Goal: Information Seeking & Learning: Check status

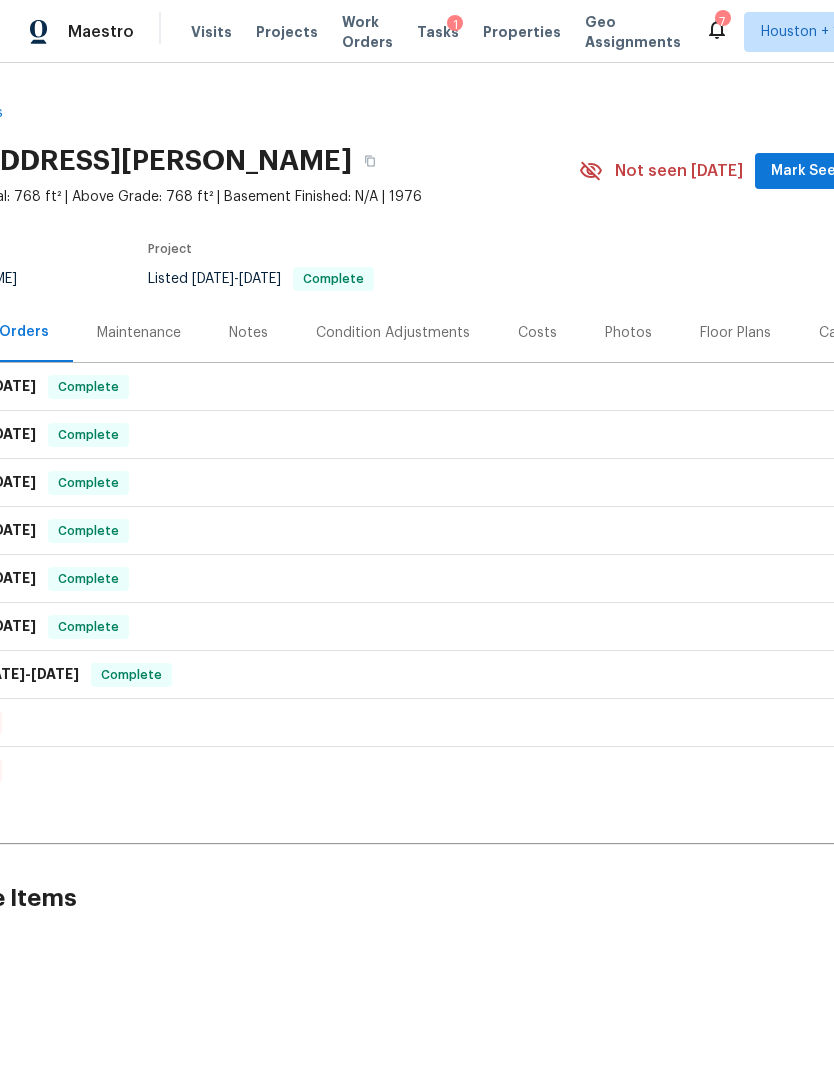
scroll to position [0, 177]
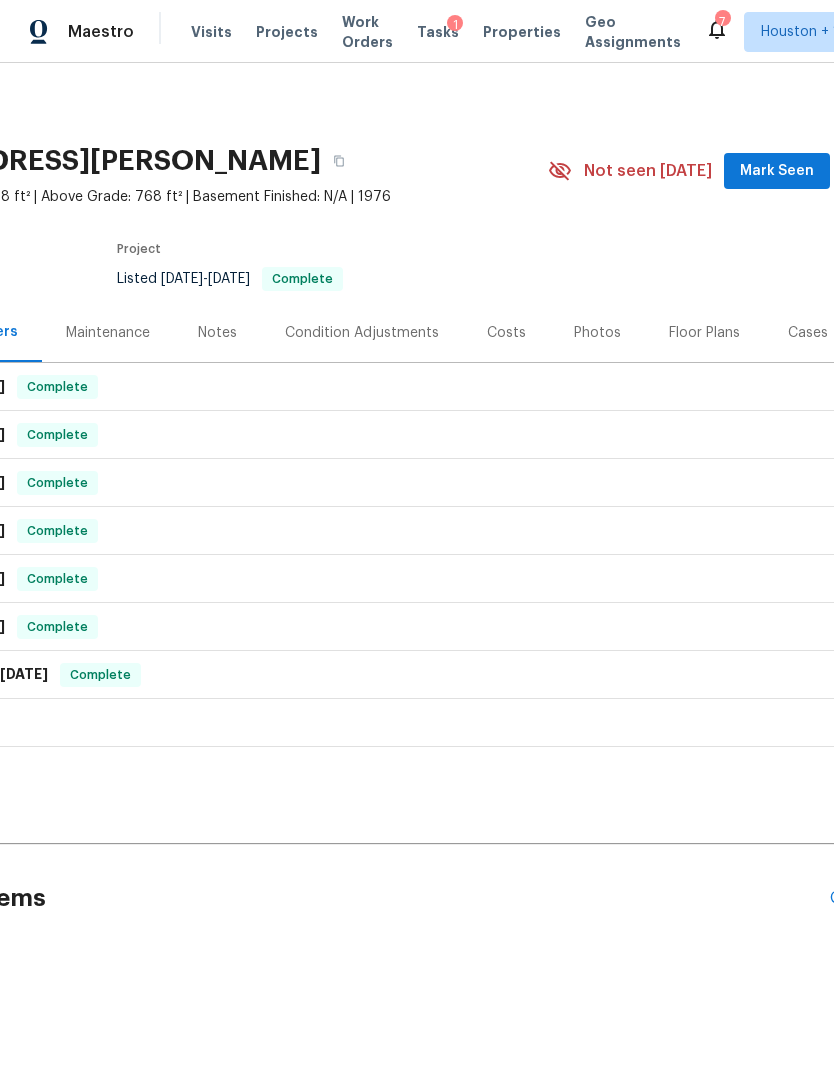
click at [136, 335] on div "Maintenance" at bounding box center [108, 333] width 84 height 20
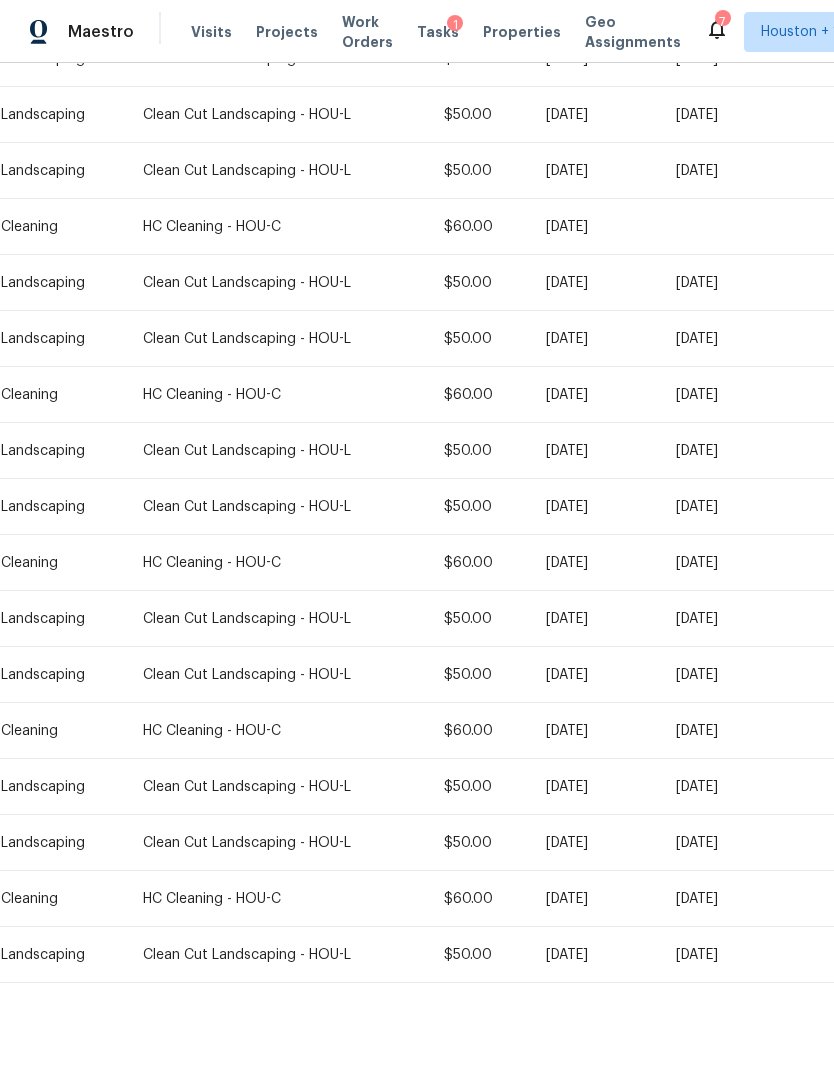
scroll to position [856, 0]
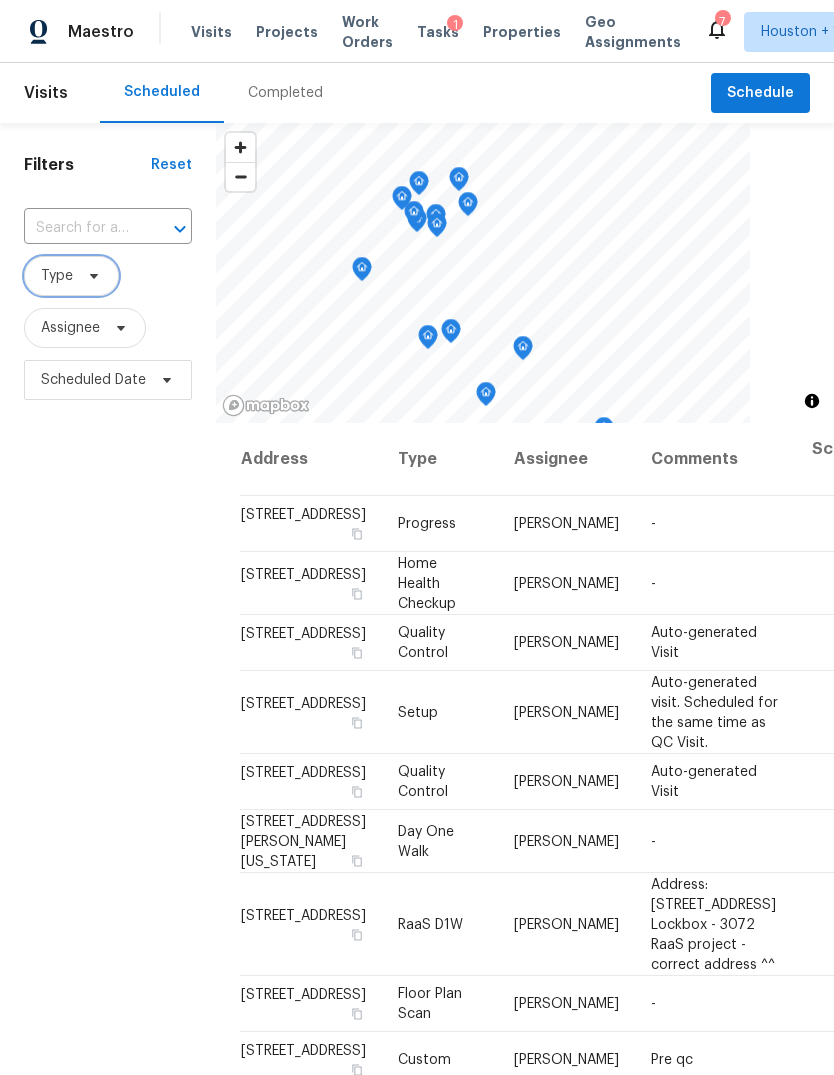
click at [60, 272] on span "Type" at bounding box center [57, 276] width 32 height 20
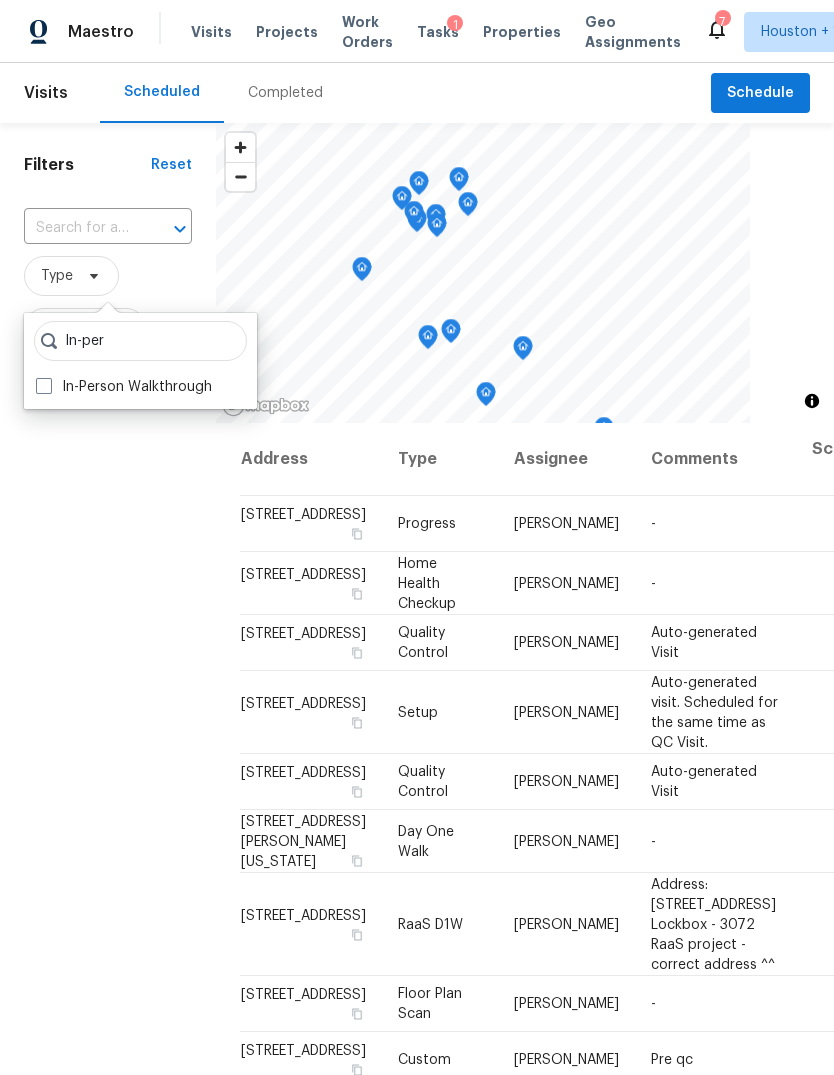
type input "In-per"
click at [132, 387] on label "In-Person Walkthrough" at bounding box center [124, 387] width 176 height 20
click at [49, 387] on input "In-Person Walkthrough" at bounding box center [42, 383] width 13 height 13
checkbox input "true"
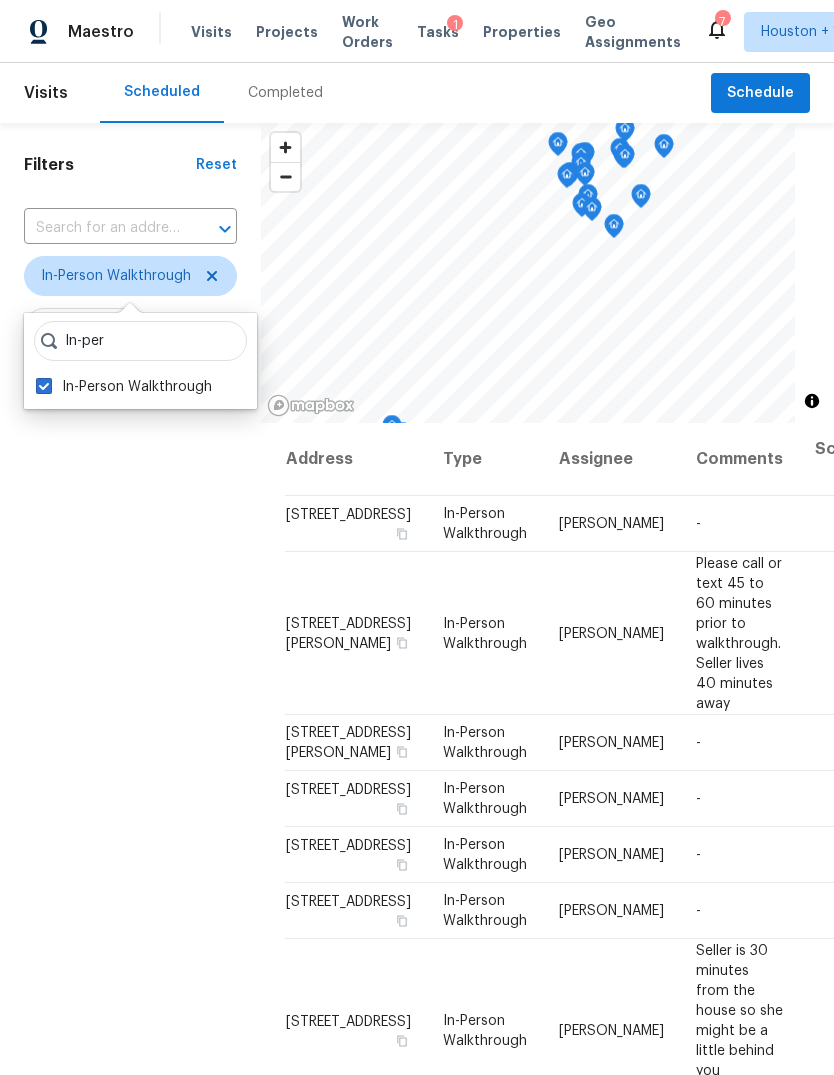
click at [149, 538] on div "Filters Reset ​ In-Person Walkthrough Assignee Scheduled Date" at bounding box center [130, 703] width 261 height 1160
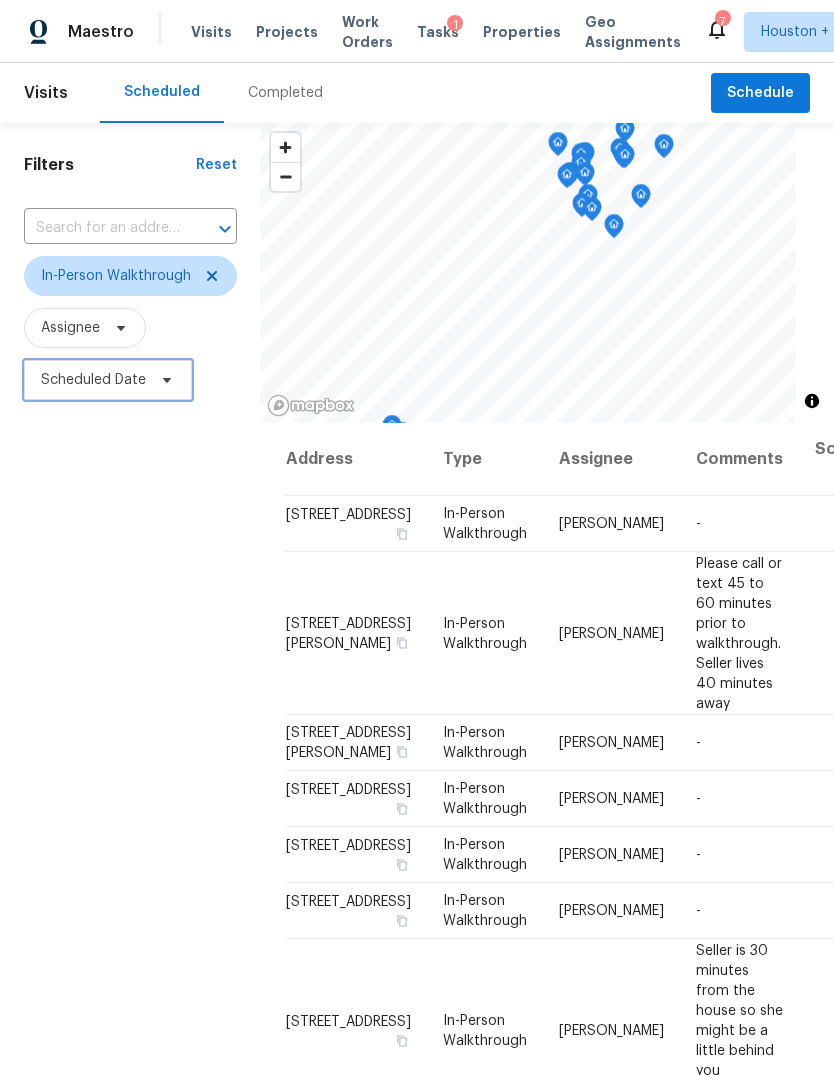
click at [106, 386] on span "Scheduled Date" at bounding box center [93, 380] width 105 height 20
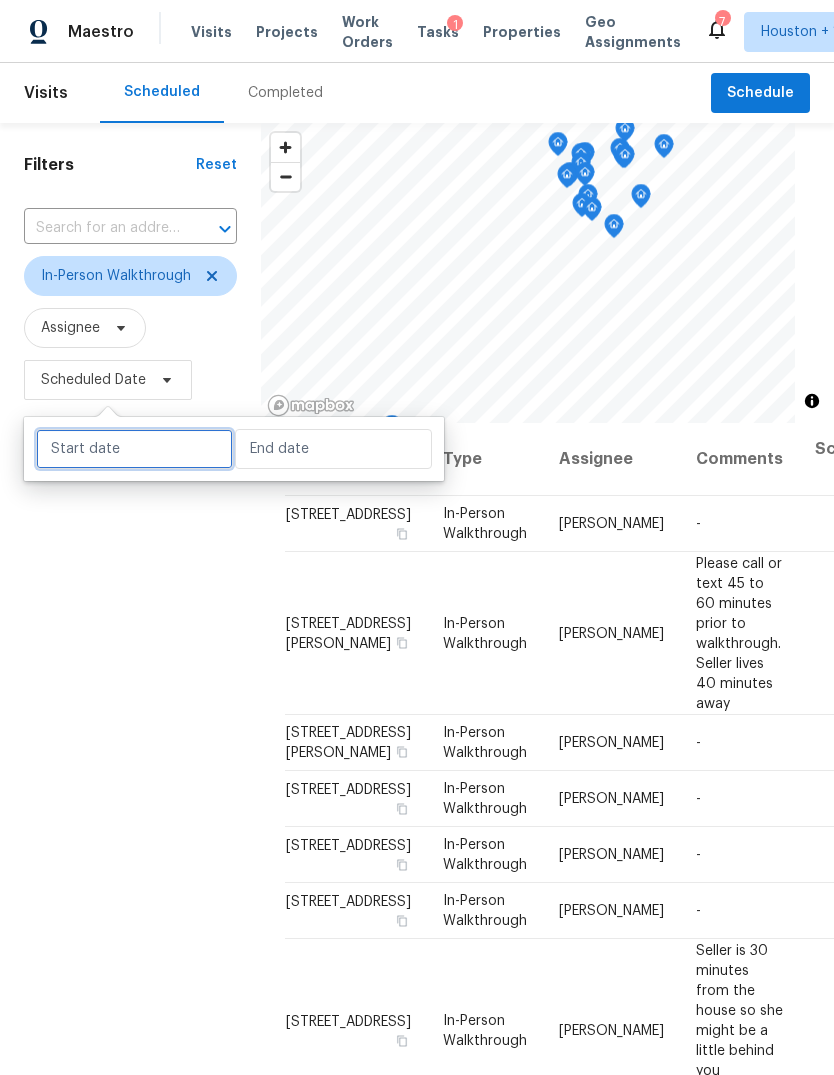
click at [141, 453] on input "text" at bounding box center [134, 449] width 197 height 40
select select "9"
select select "2025"
select select "10"
select select "2025"
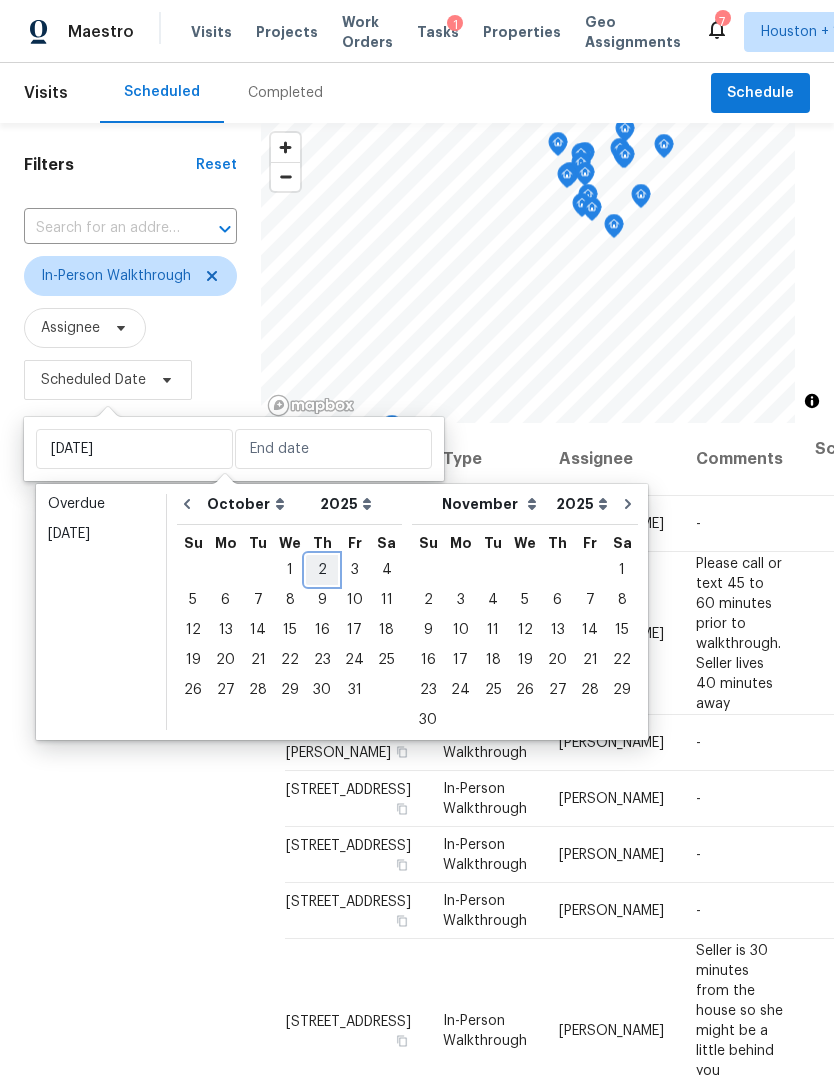
click at [325, 572] on div "2" at bounding box center [322, 570] width 32 height 28
type input "[DATE]"
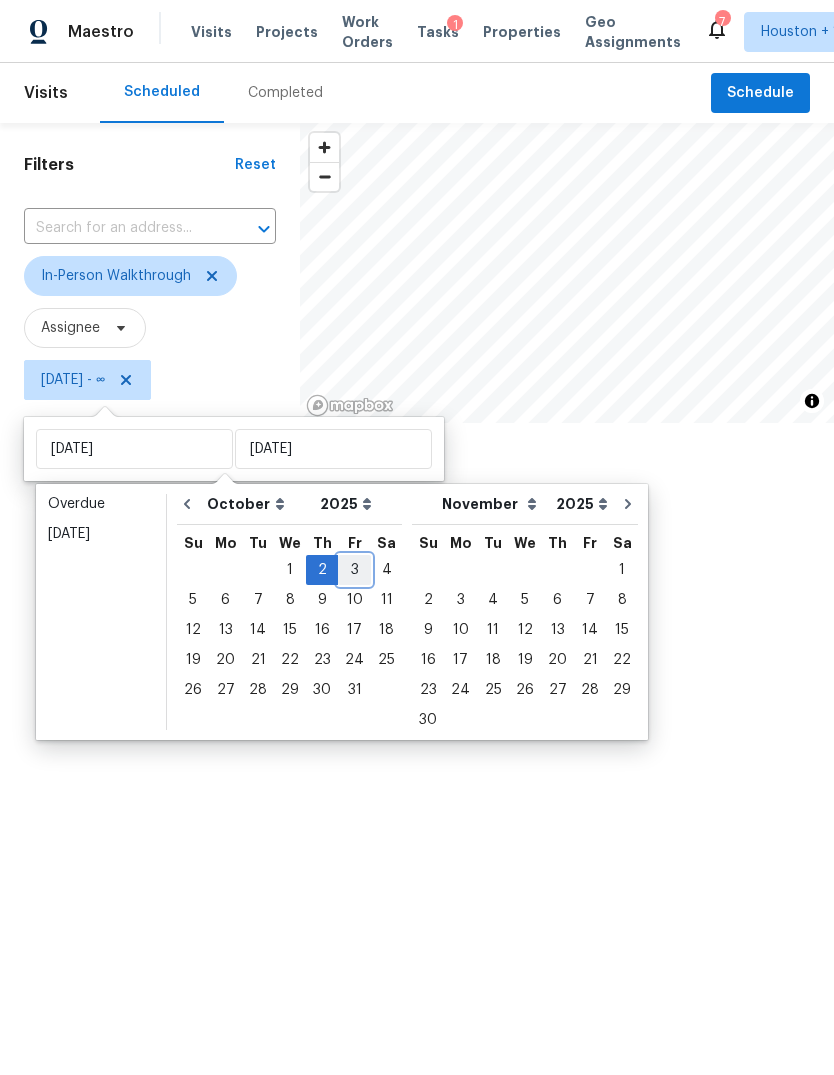
click at [338, 559] on div "3" at bounding box center [354, 570] width 33 height 28
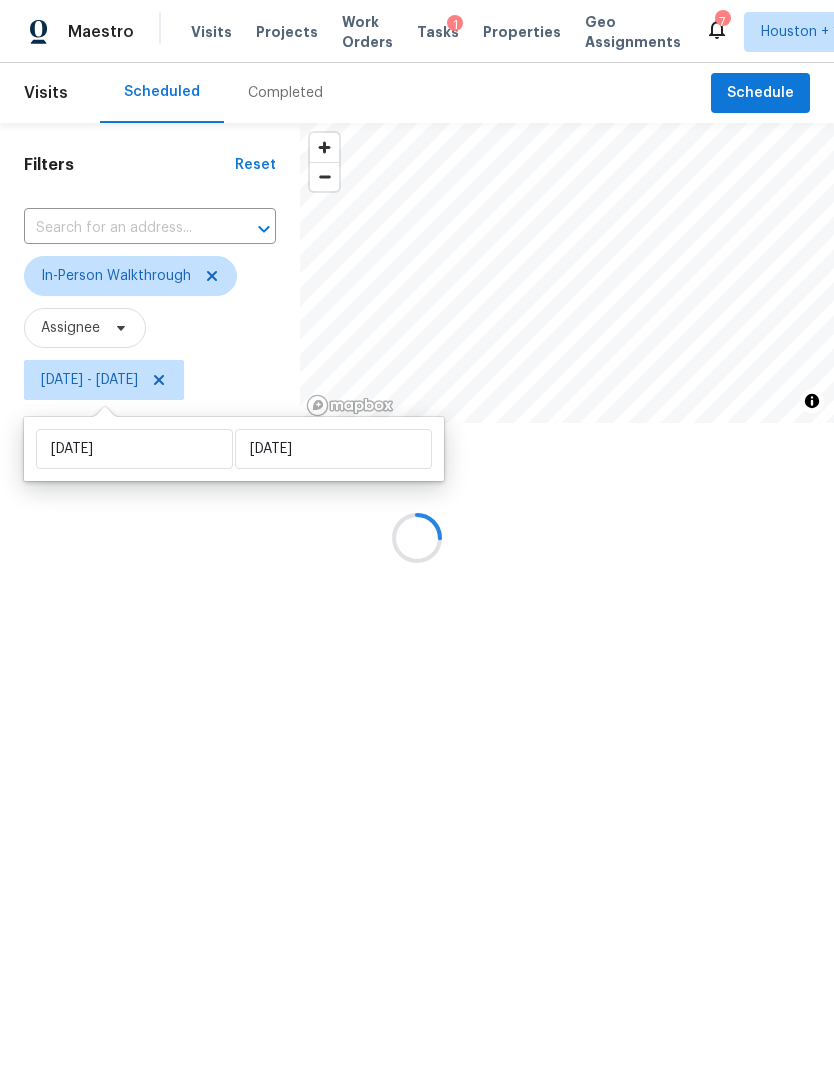
type input "Fri, Oct 03"
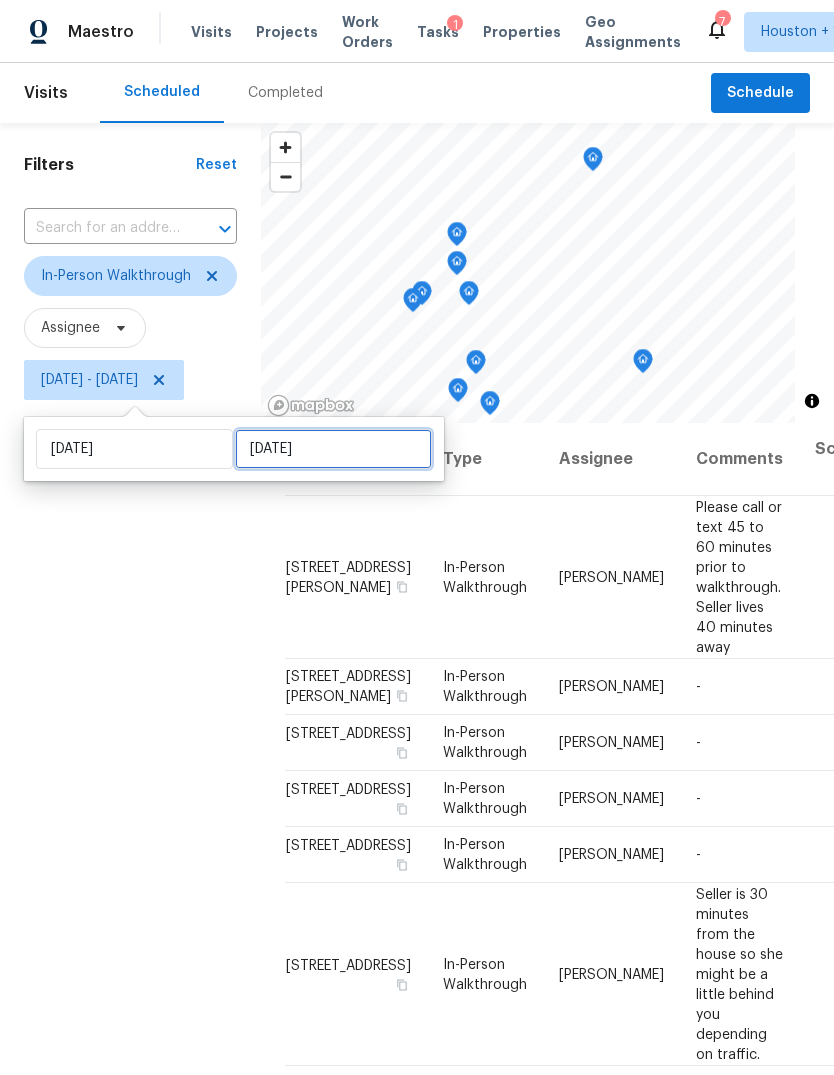
click at [302, 458] on input "Fri, Oct 03" at bounding box center [333, 449] width 197 height 40
select select "9"
select select "2025"
select select "10"
select select "2025"
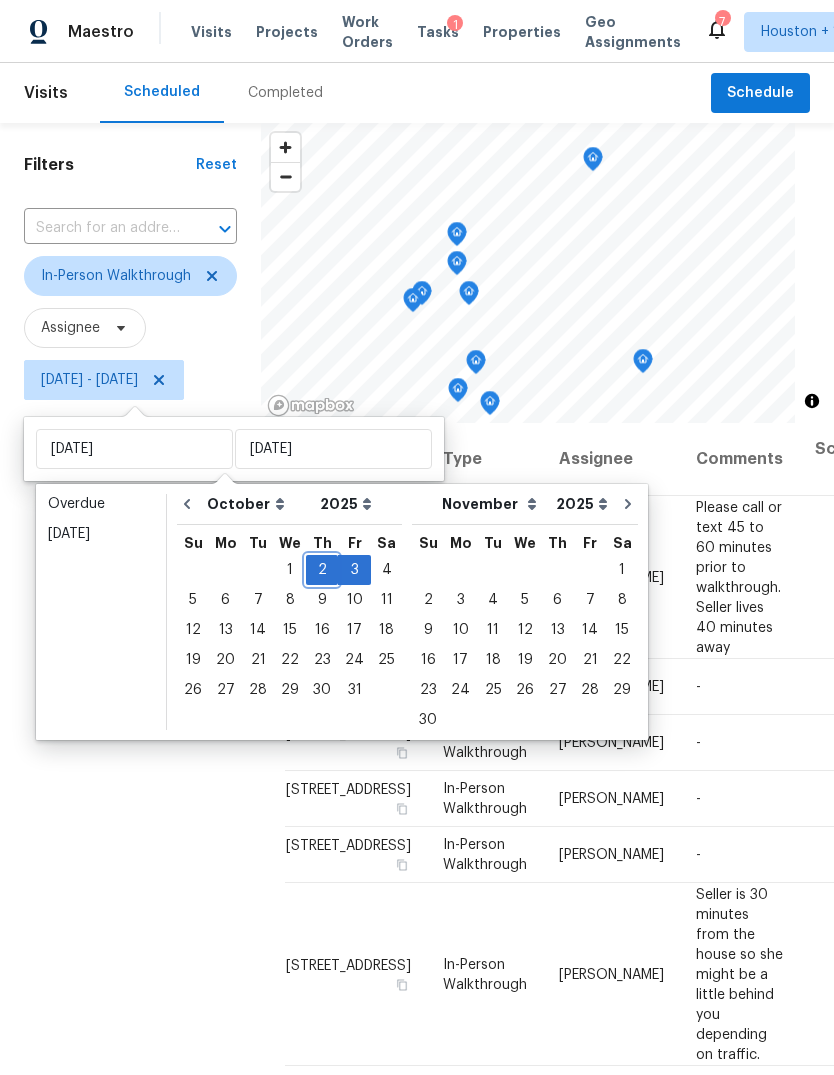
click at [329, 570] on div "2" at bounding box center [322, 570] width 32 height 28
type input "Thu, Oct 02"
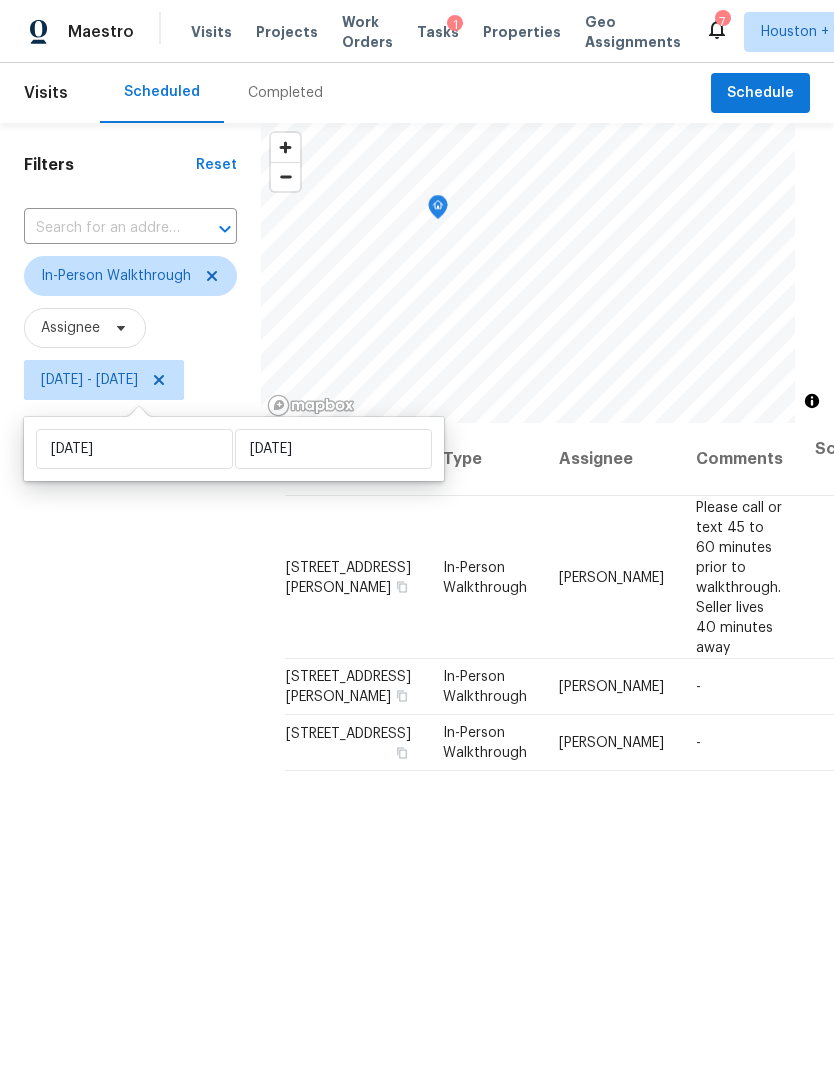
click at [163, 830] on div "Filters Reset ​ In-Person Walkthrough Assignee Thu, Oct 02 - Thu, Oct 02" at bounding box center [130, 703] width 261 height 1160
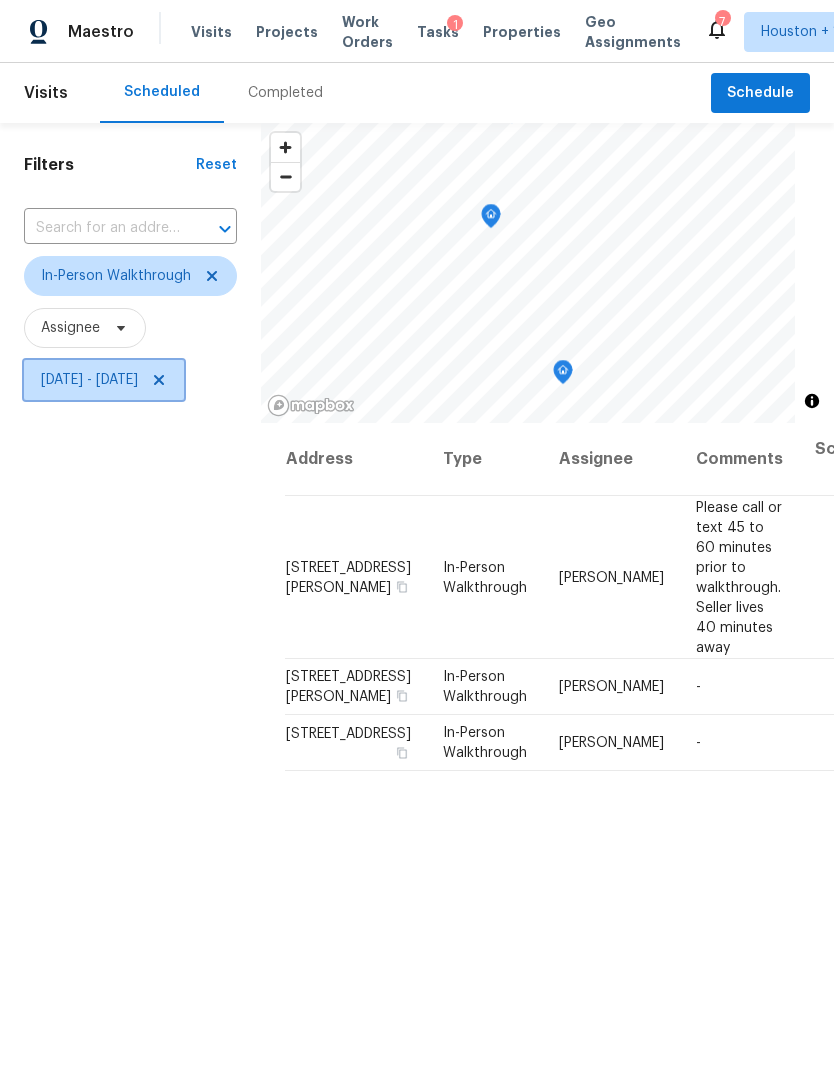
click at [167, 376] on icon at bounding box center [159, 380] width 16 height 16
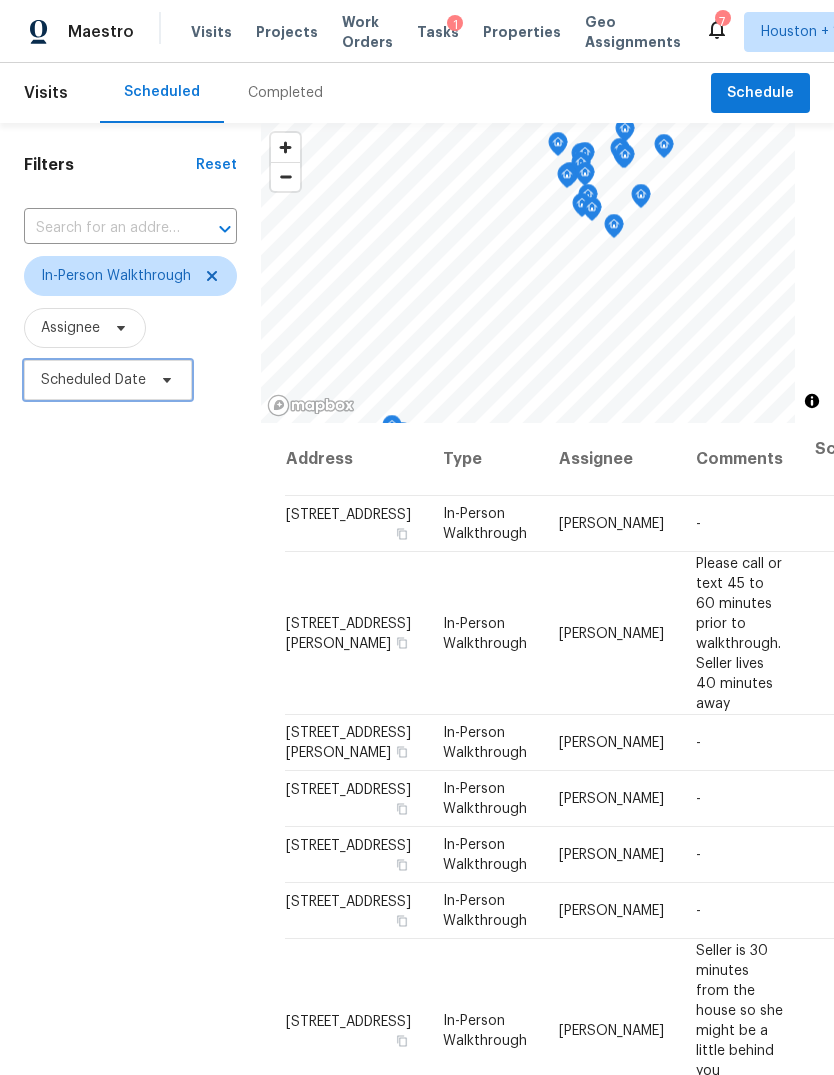
click at [106, 400] on span "Scheduled Date" at bounding box center [108, 380] width 168 height 40
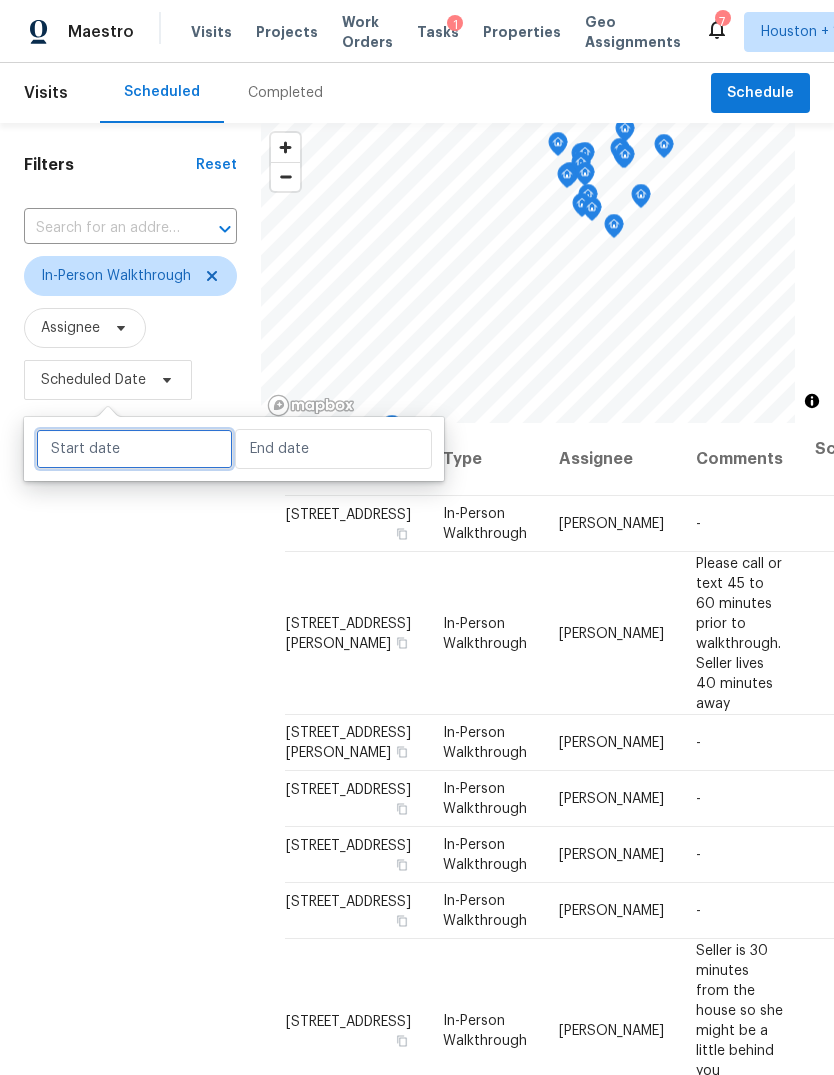
click at [119, 452] on input "text" at bounding box center [134, 449] width 197 height 40
select select "9"
select select "2025"
select select "10"
select select "2025"
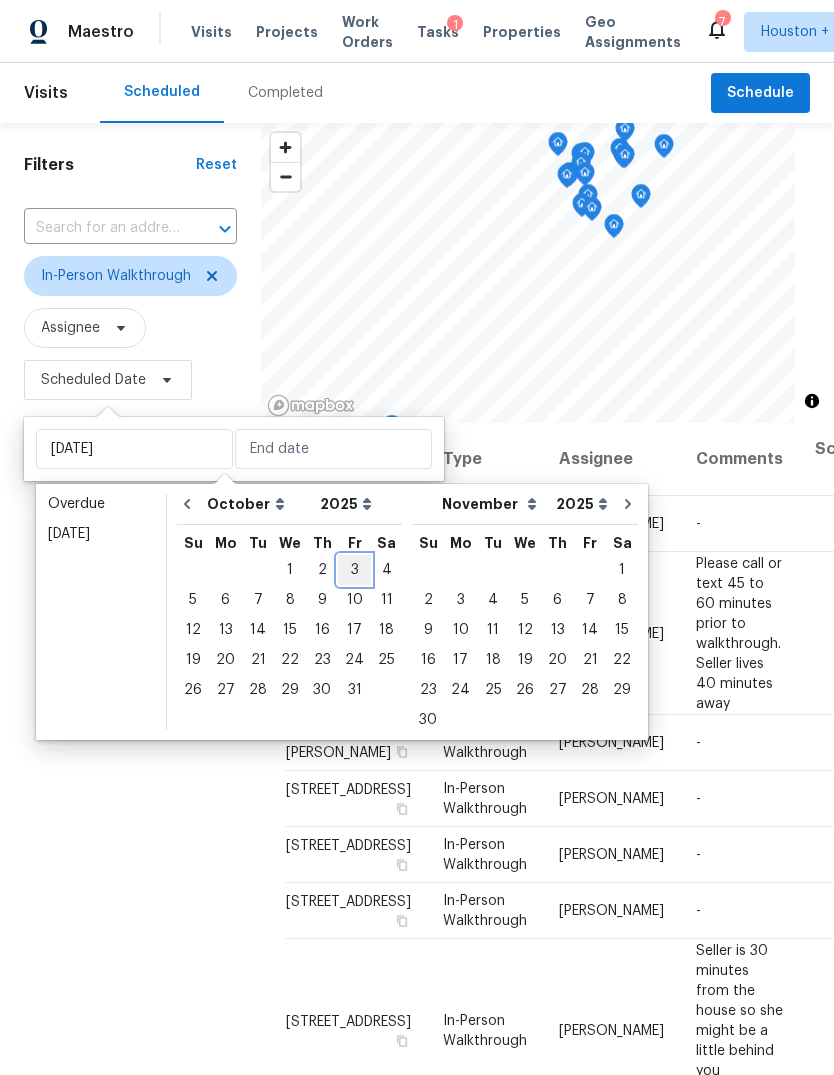
click at [338, 575] on div "3" at bounding box center [354, 570] width 33 height 28
type input "Fri, Oct 03"
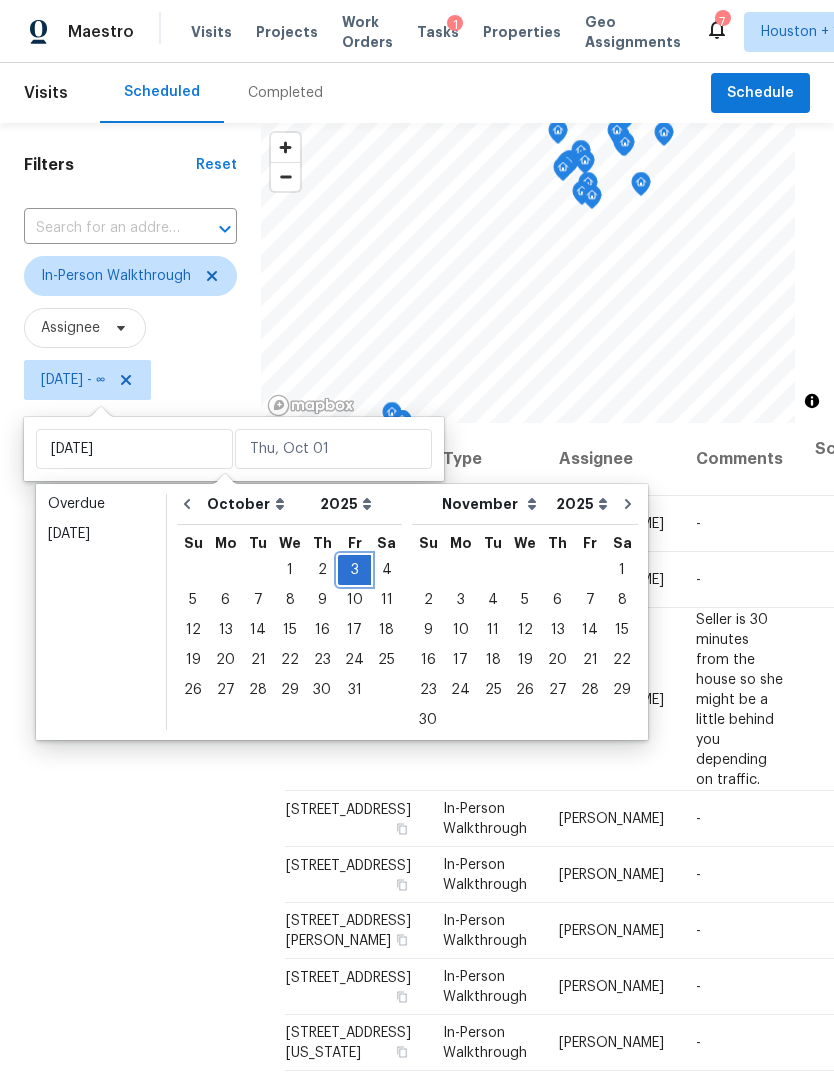
click at [359, 568] on div "3" at bounding box center [354, 570] width 33 height 28
type input "Fri, Oct 03"
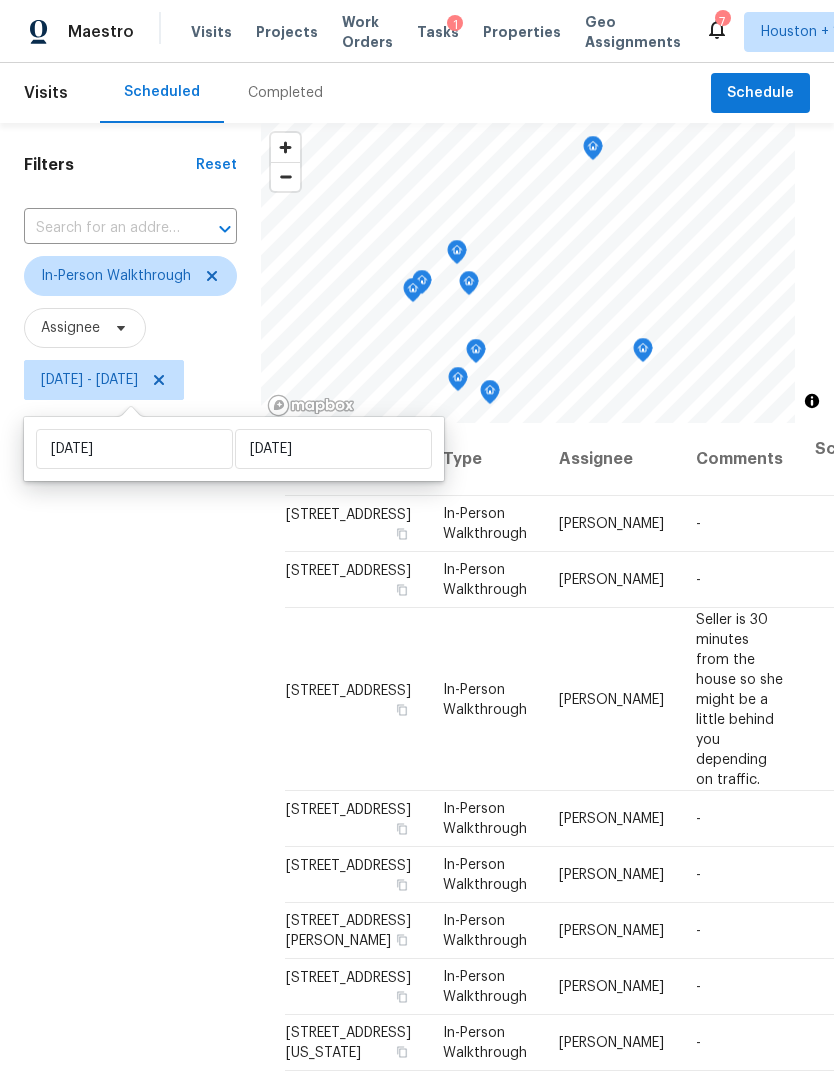
click at [108, 828] on div "Filters Reset ​ In-Person Walkthrough Assignee Fri, Oct 03 - Fri, Oct 03" at bounding box center [130, 703] width 261 height 1160
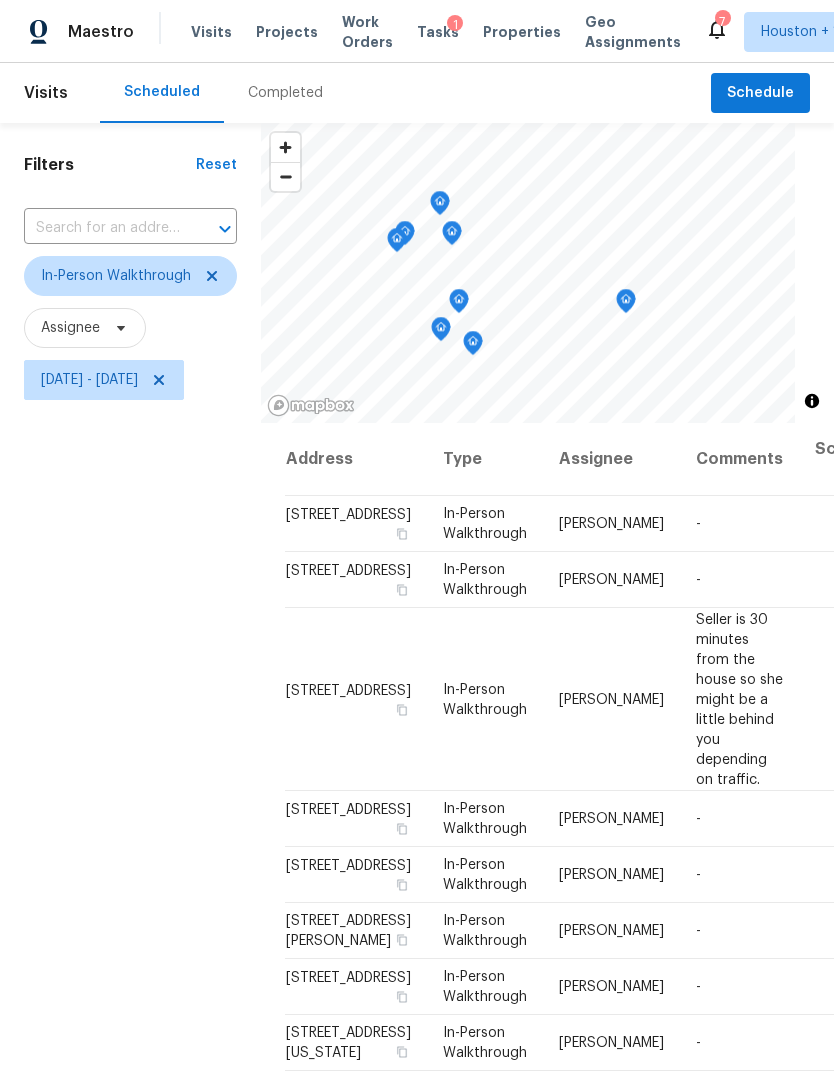
click at [627, 293] on icon "Map marker" at bounding box center [626, 301] width 18 height 23
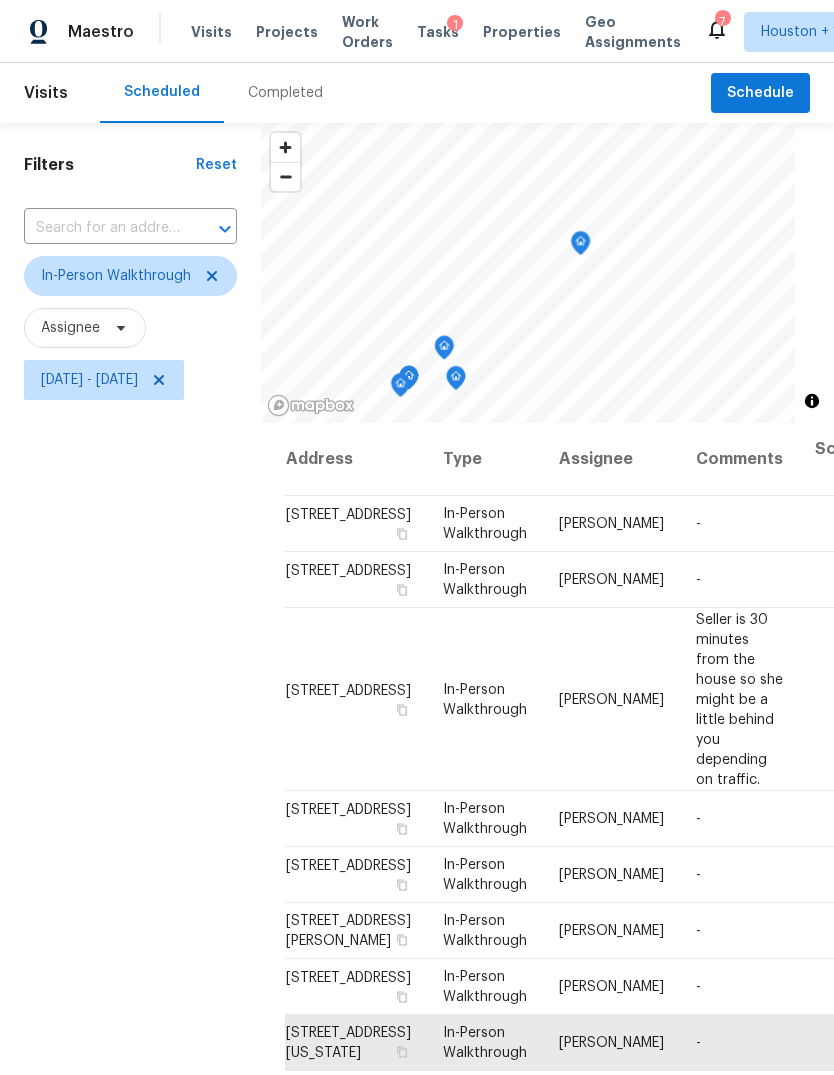
scroll to position [244, 0]
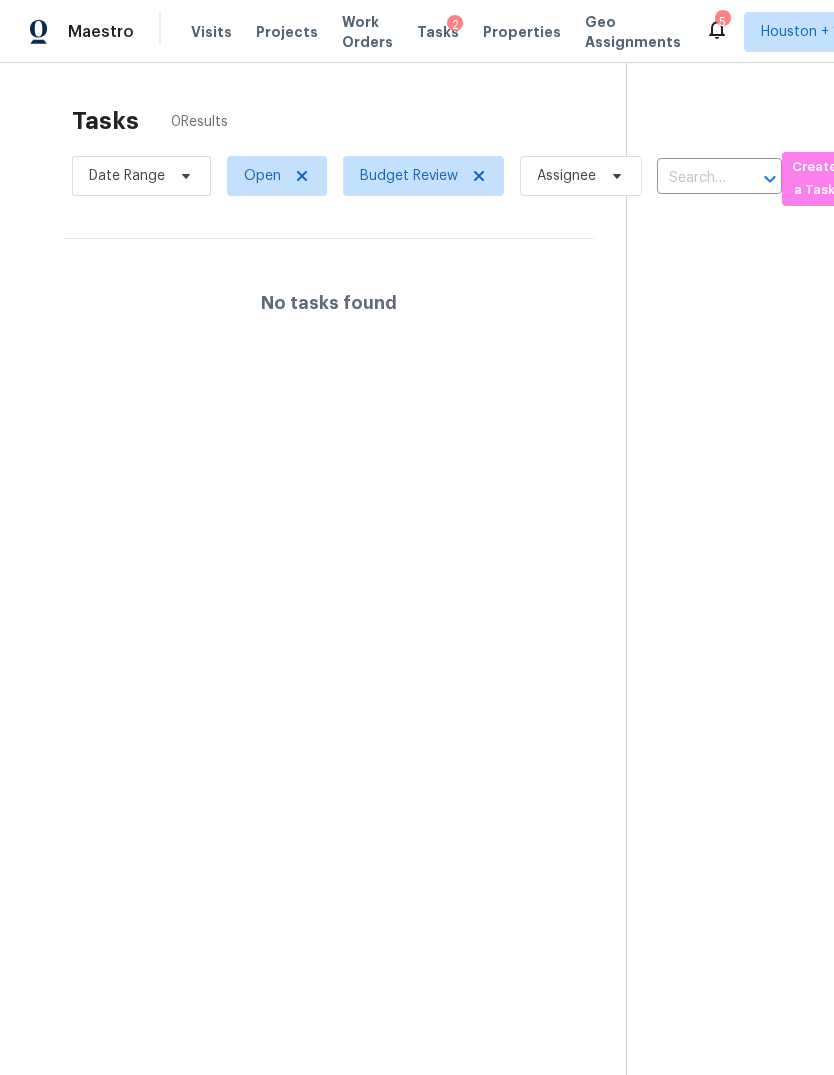
scroll to position [28, 0]
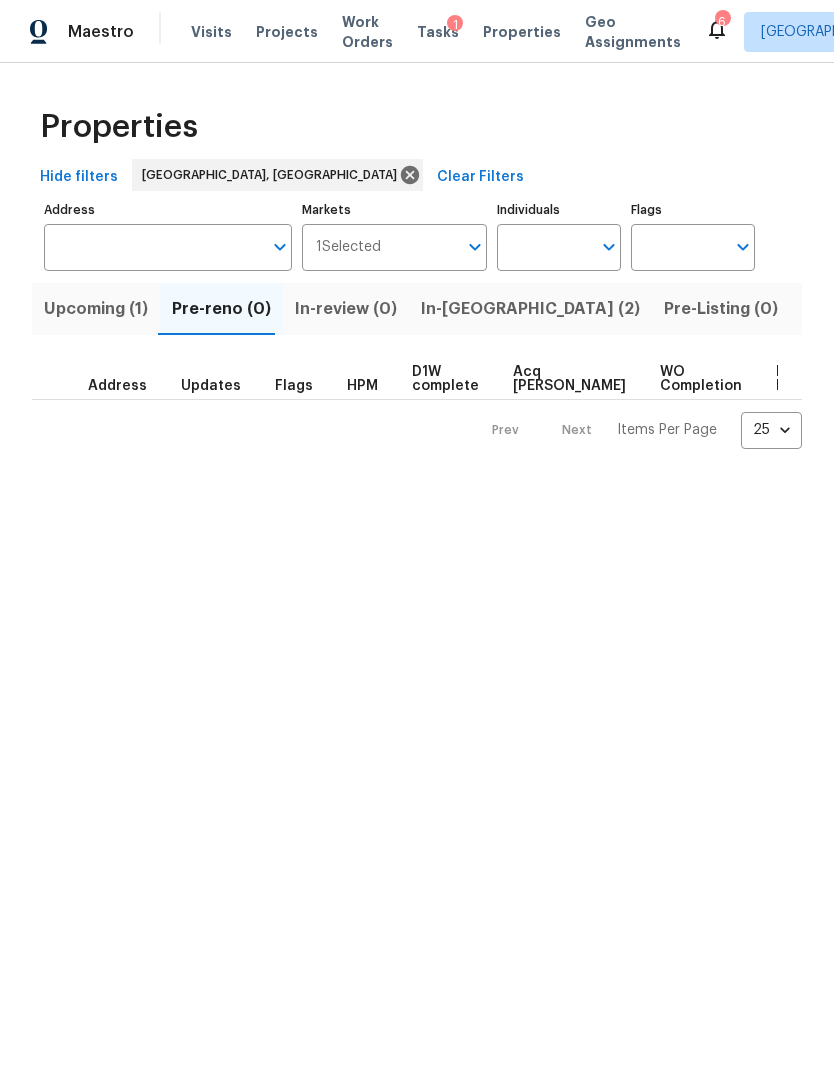
click at [461, 318] on span "In-reno (2)" at bounding box center [530, 309] width 219 height 28
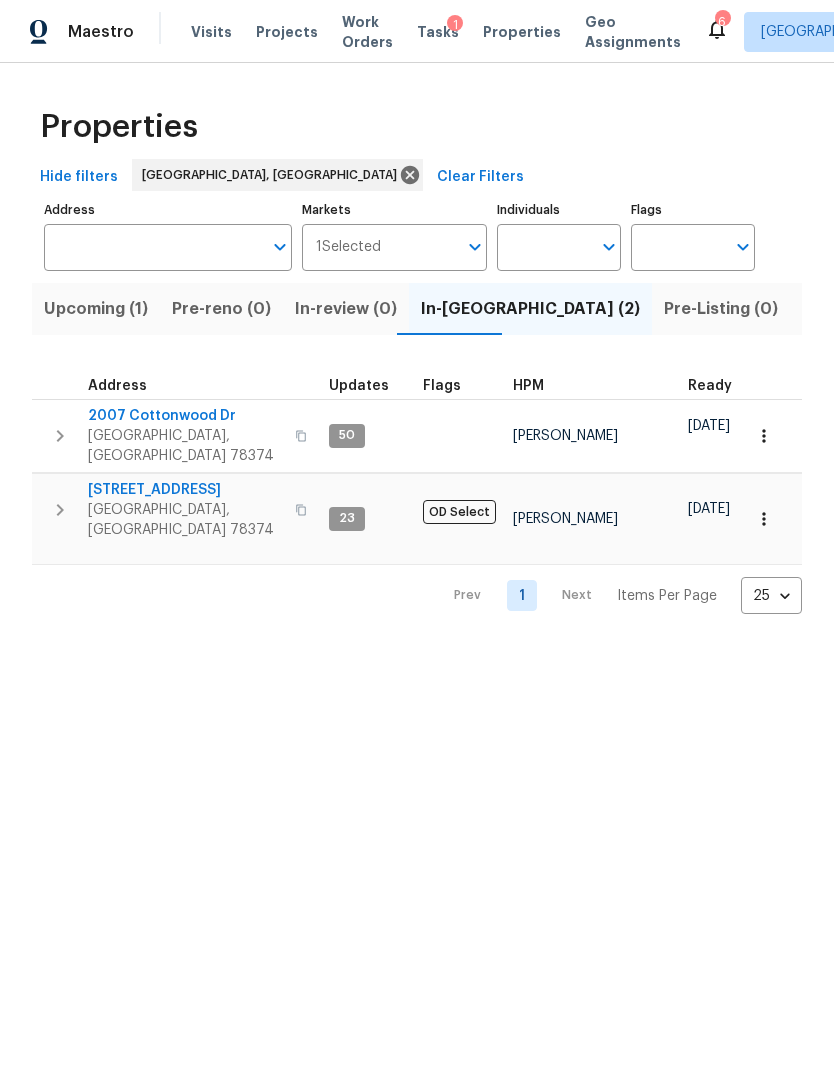
click at [121, 421] on span "2007 Cottonwood Dr" at bounding box center [185, 416] width 195 height 20
click at [124, 480] on span "215 Pecos Dr" at bounding box center [185, 490] width 195 height 20
click at [123, 480] on span "215 Pecos Dr" at bounding box center [185, 490] width 195 height 20
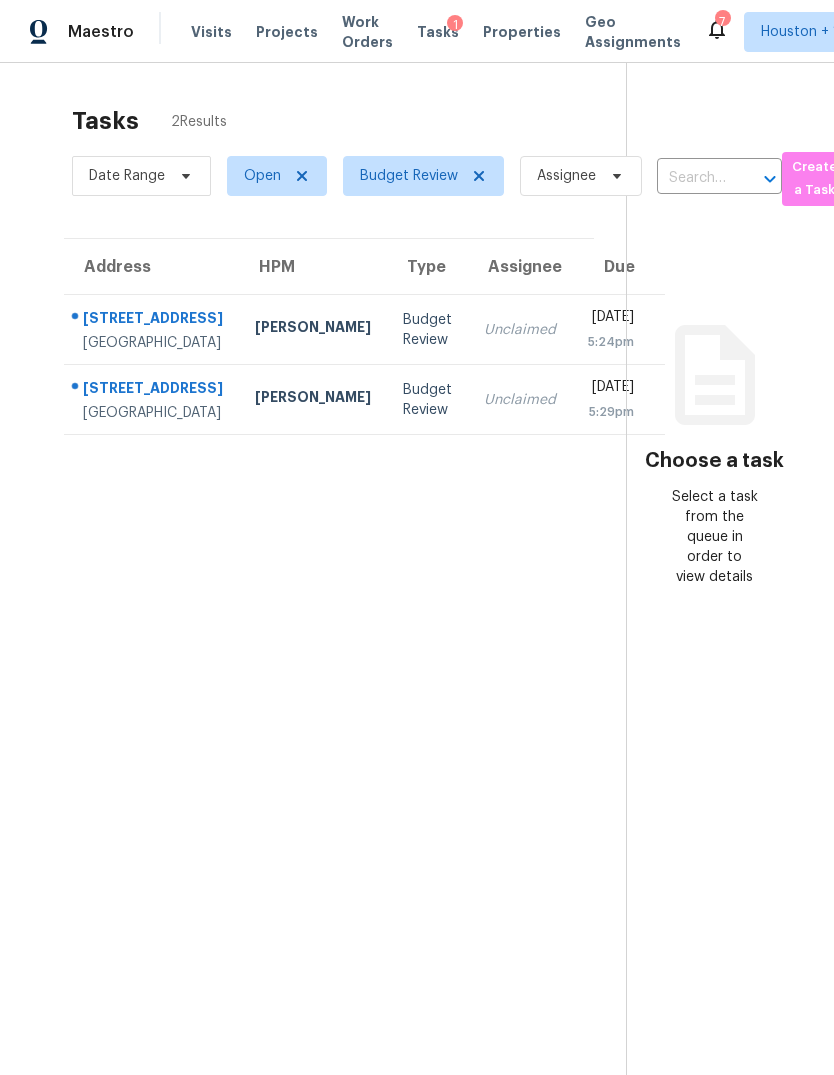
click at [121, 331] on div "[STREET_ADDRESS]" at bounding box center [153, 320] width 140 height 25
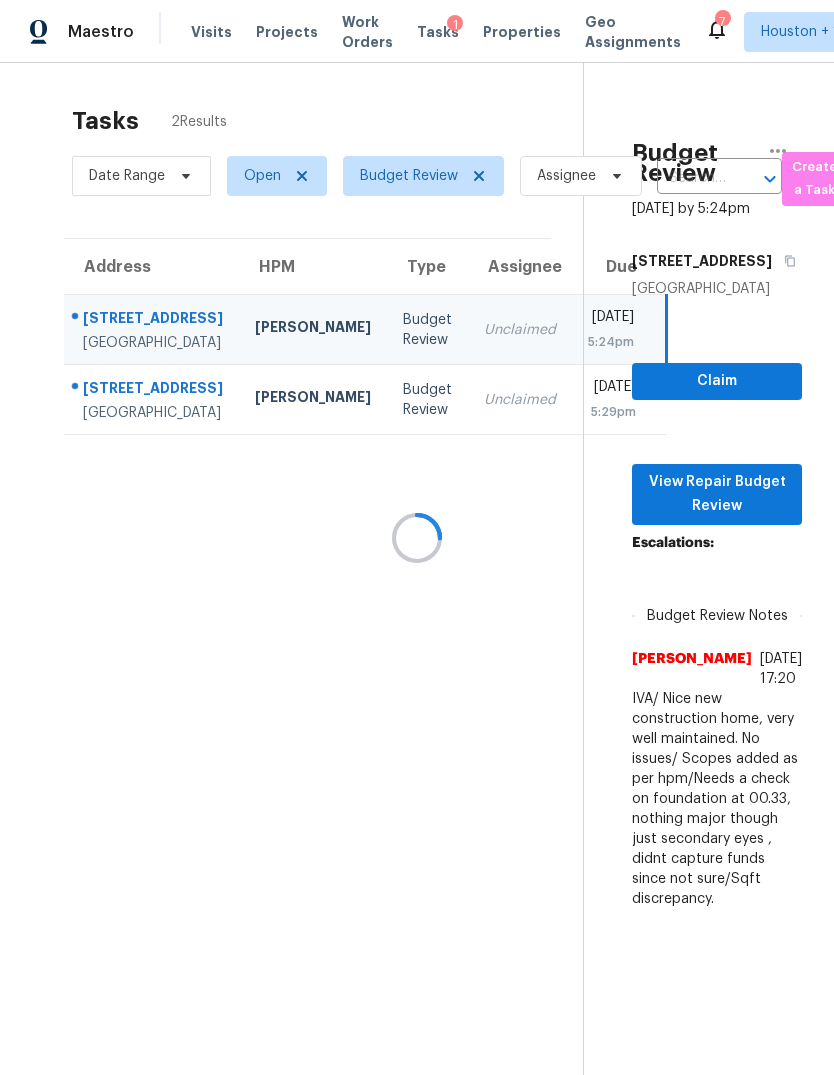
click at [754, 534] on div at bounding box center [417, 537] width 834 height 1075
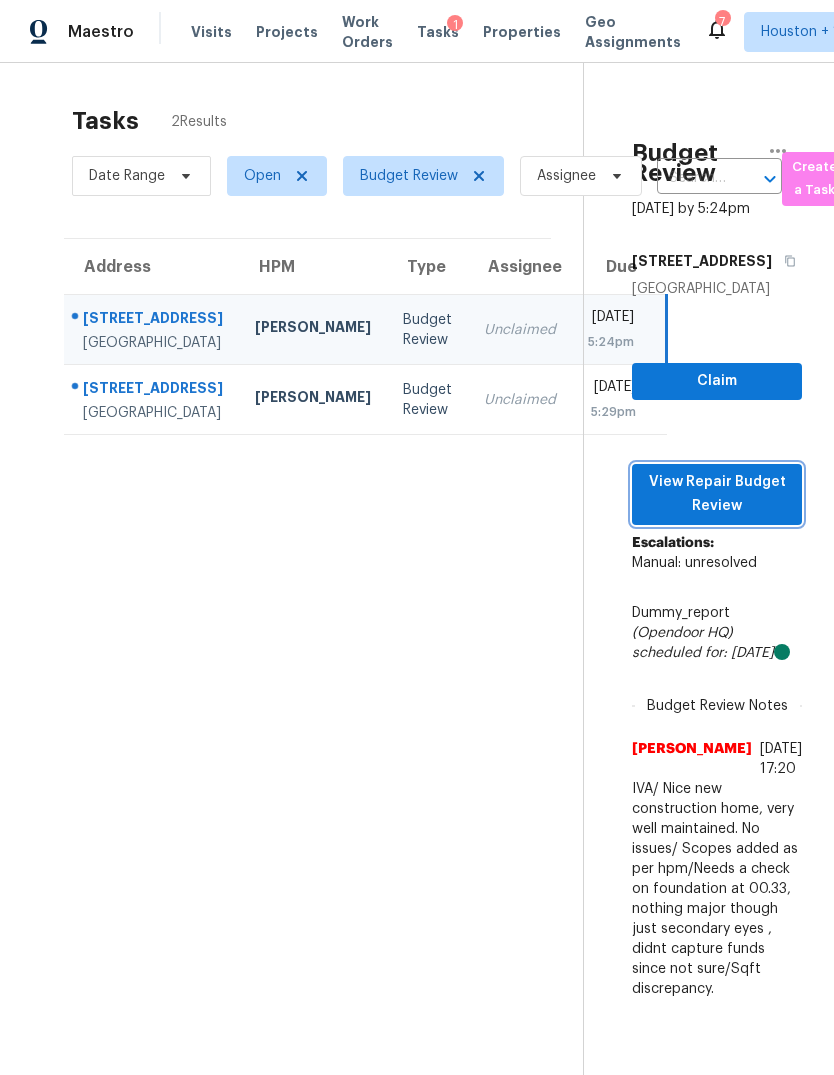
click at [733, 519] on span "View Repair Budget Review" at bounding box center [717, 494] width 138 height 49
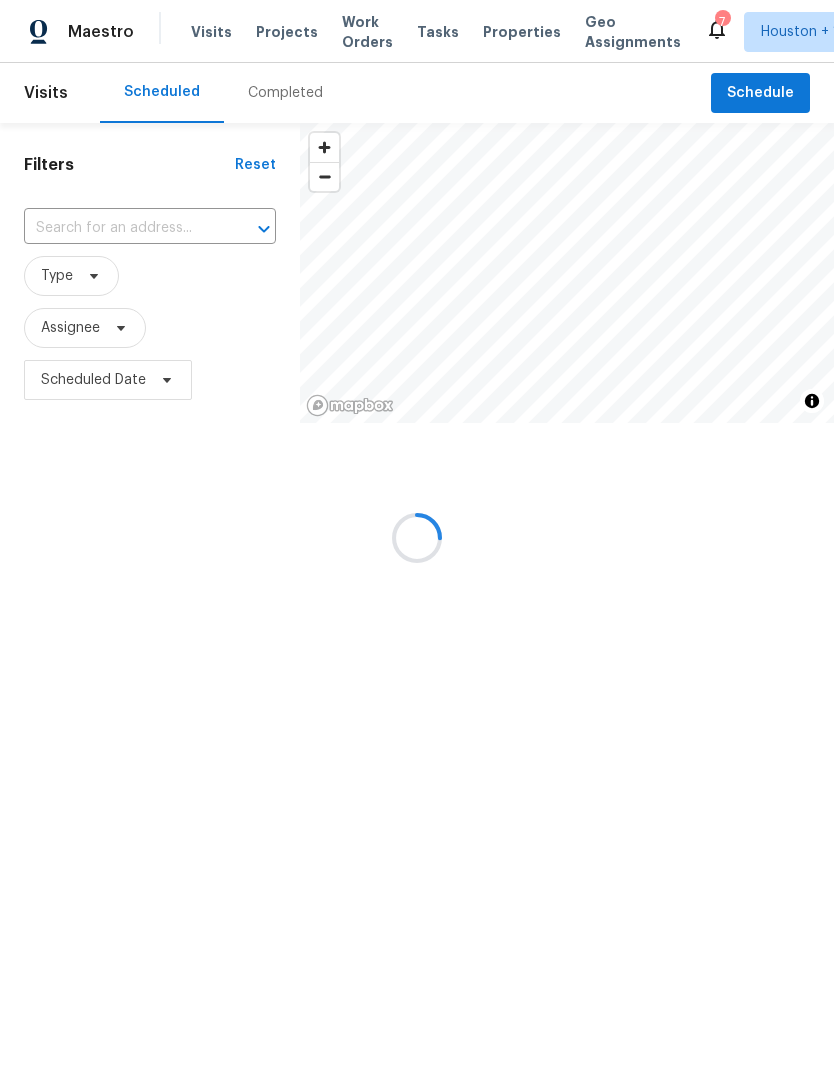
click at [267, 77] on div at bounding box center [417, 537] width 834 height 1075
click at [276, 89] on div at bounding box center [417, 537] width 834 height 1075
click at [274, 95] on div at bounding box center [417, 537] width 834 height 1075
click at [277, 96] on div at bounding box center [417, 537] width 834 height 1075
click at [268, 87] on div at bounding box center [417, 537] width 834 height 1075
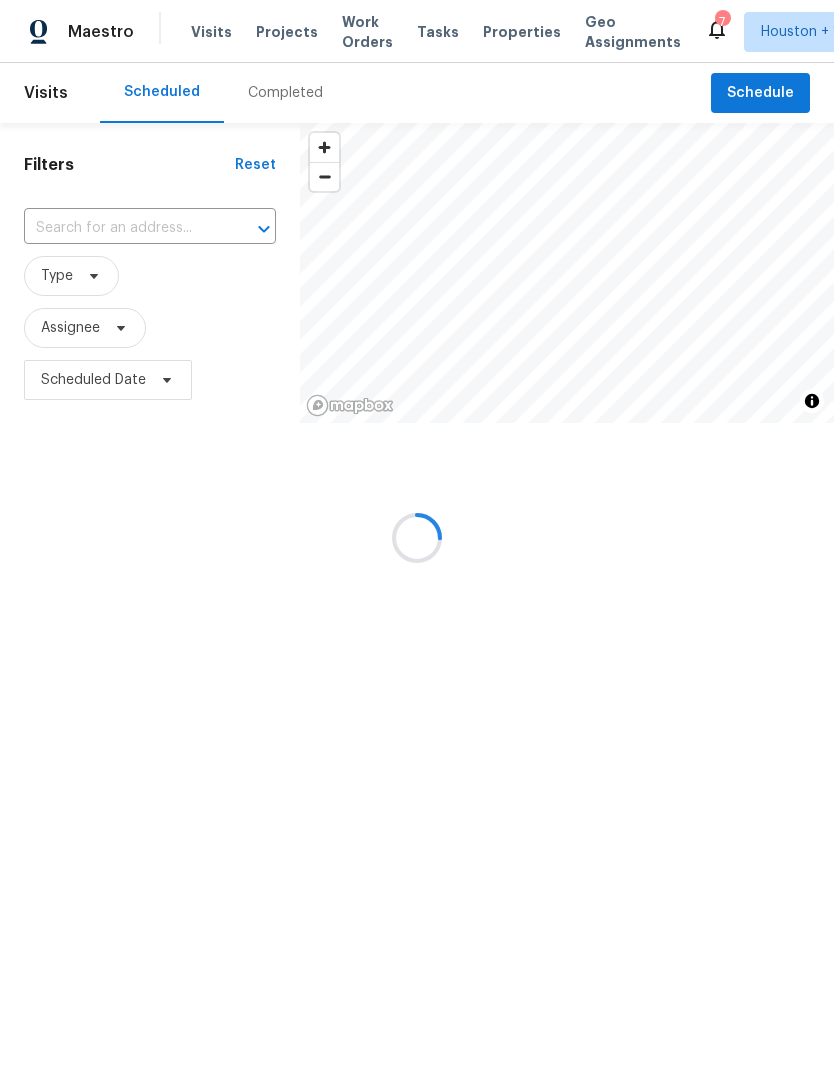
click at [263, 87] on div at bounding box center [417, 537] width 834 height 1075
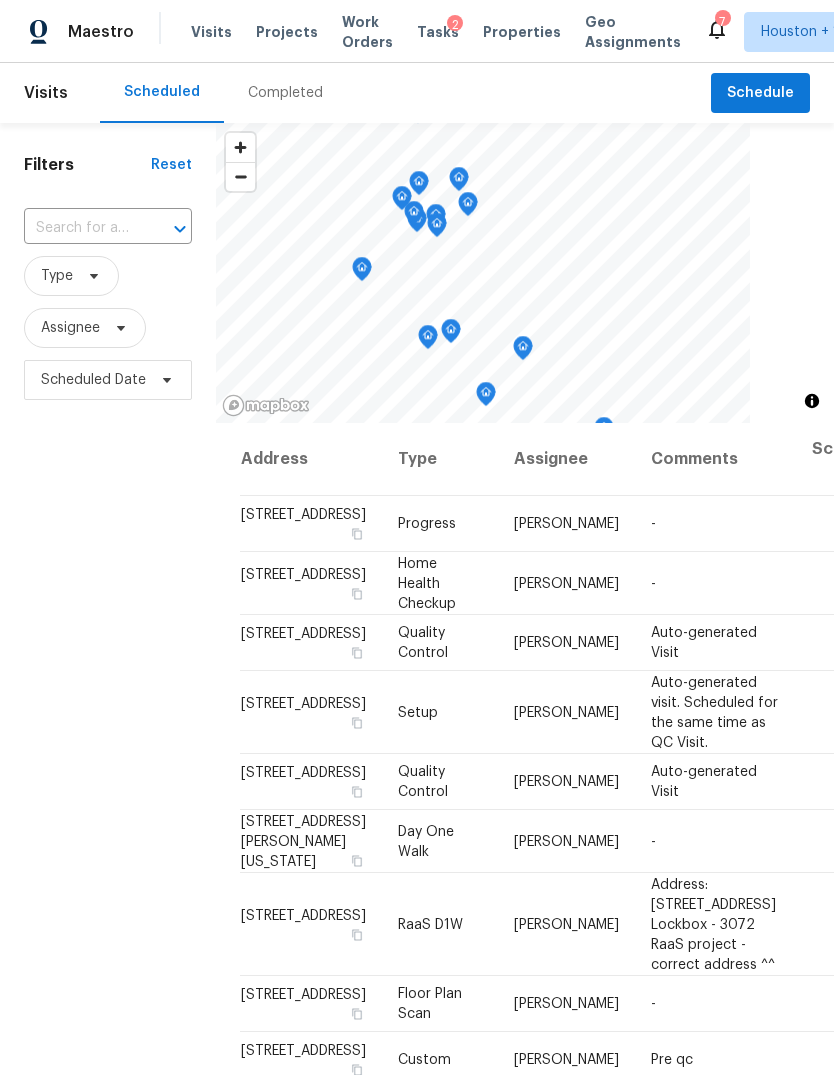
click at [266, 99] on div "Completed" at bounding box center [285, 93] width 75 height 20
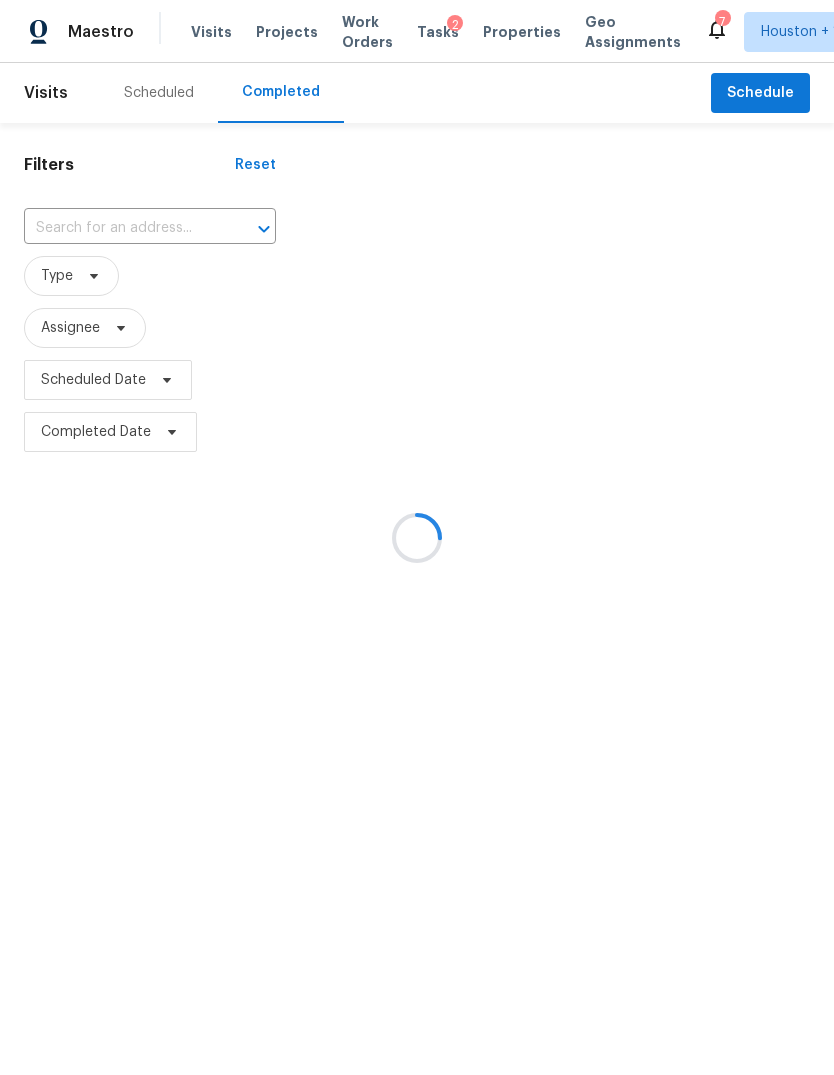
click at [77, 255] on div at bounding box center [417, 537] width 834 height 1075
click at [72, 240] on div at bounding box center [417, 537] width 834 height 1075
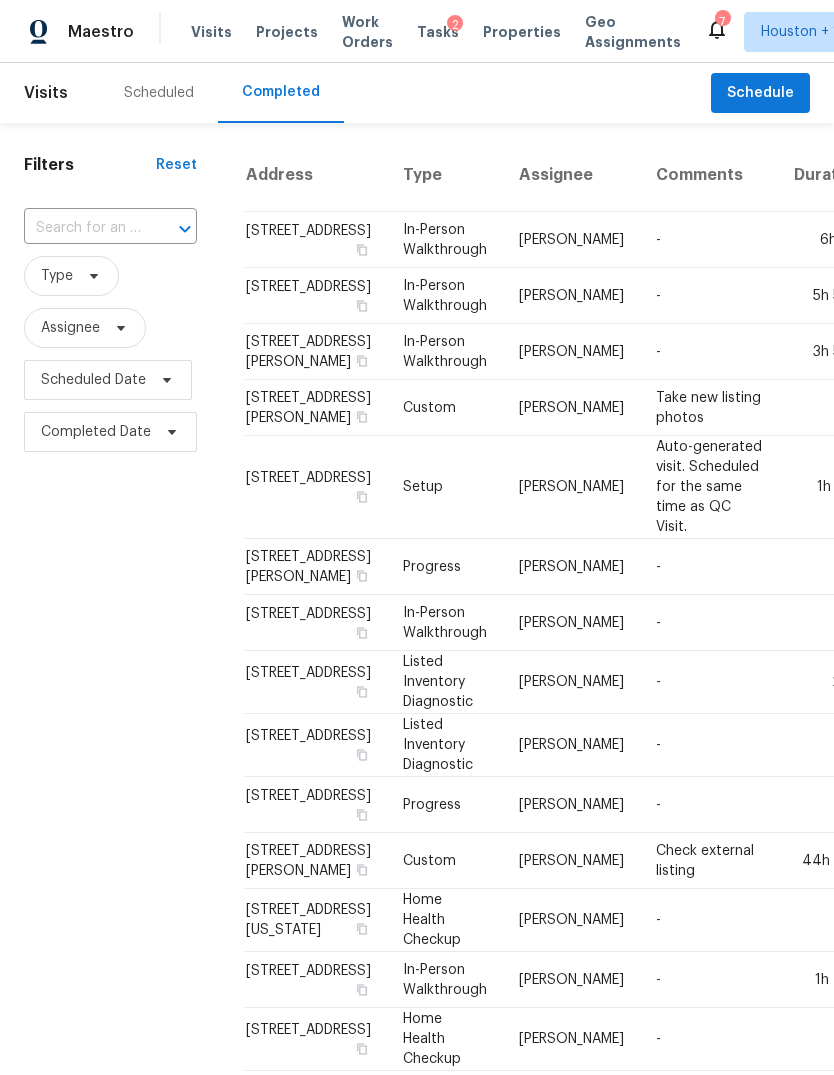
click at [66, 229] on input "text" at bounding box center [82, 228] width 117 height 31
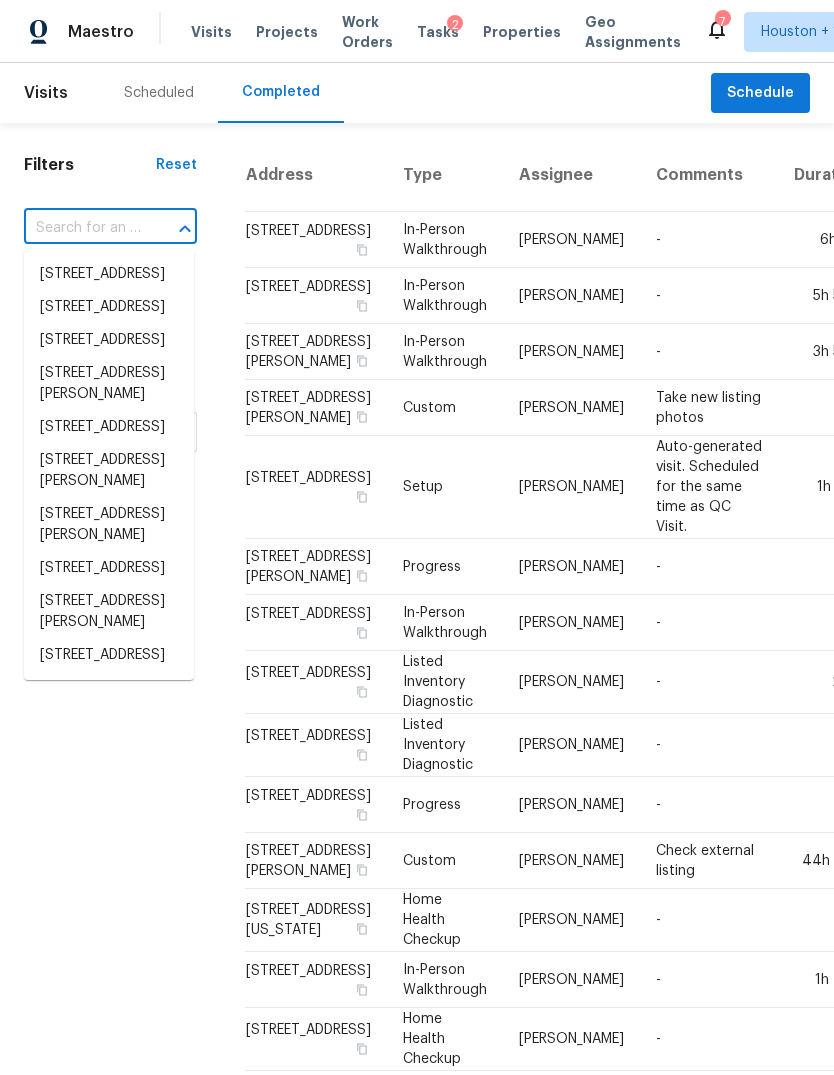
type input "2"
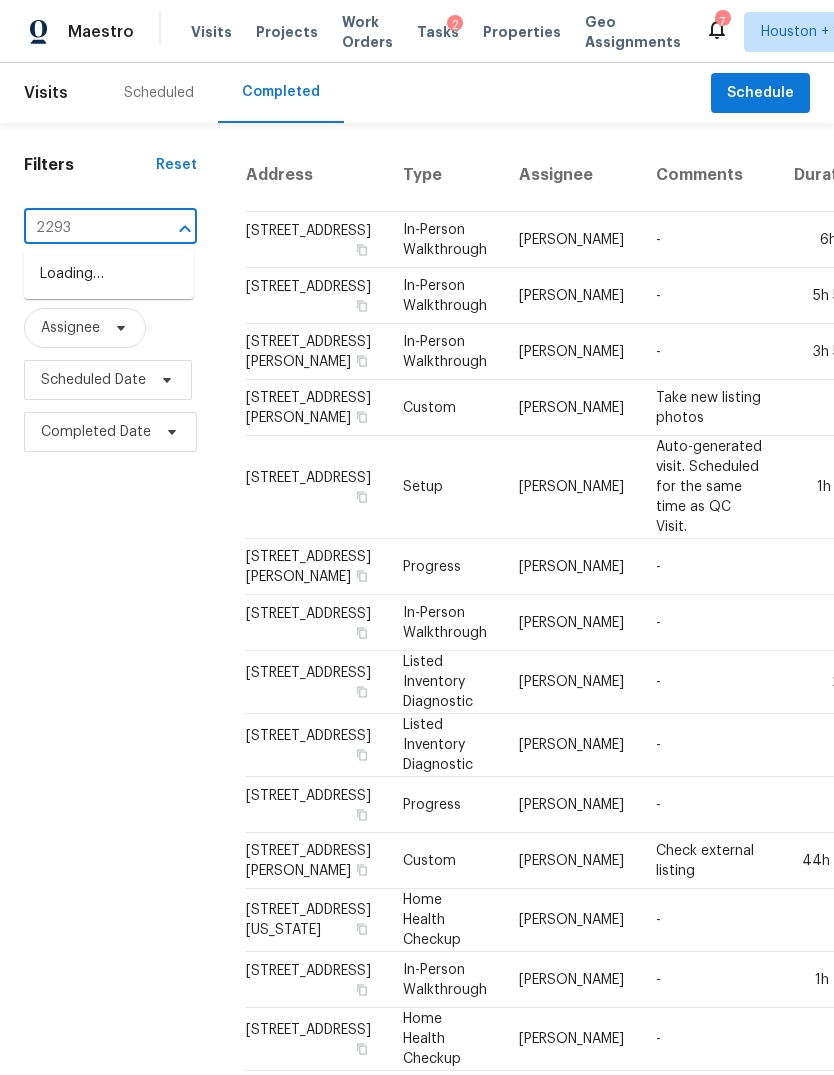
type input "22939"
click at [45, 287] on li "22939 Aspen Vista Dr, Spring, TX 77373" at bounding box center [109, 274] width 170 height 33
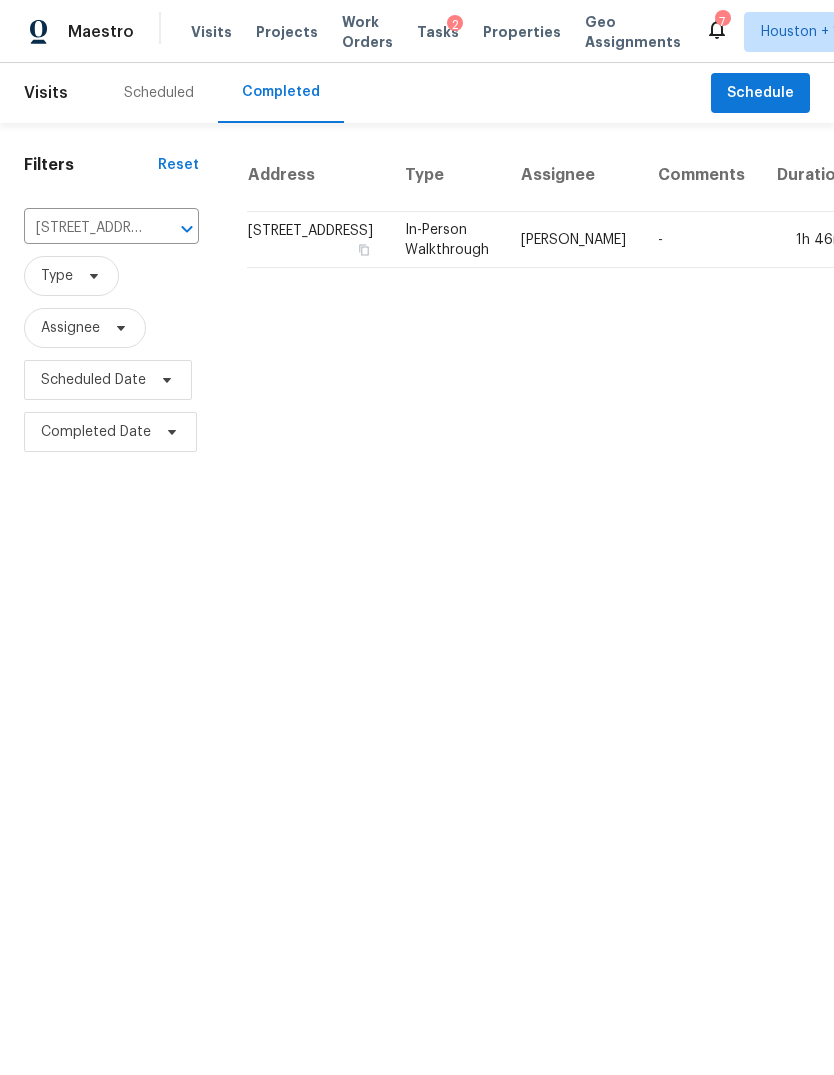
click at [761, 268] on td "1h 46m" at bounding box center [811, 240] width 101 height 56
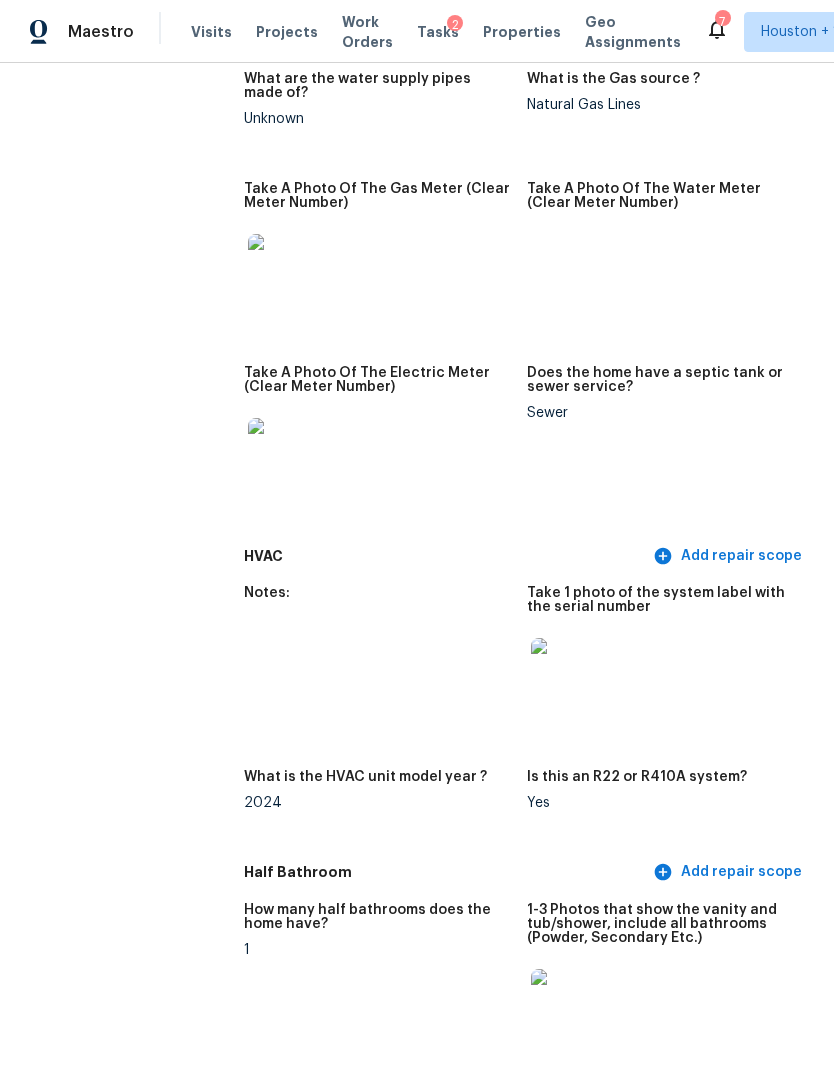
scroll to position [1991, 0]
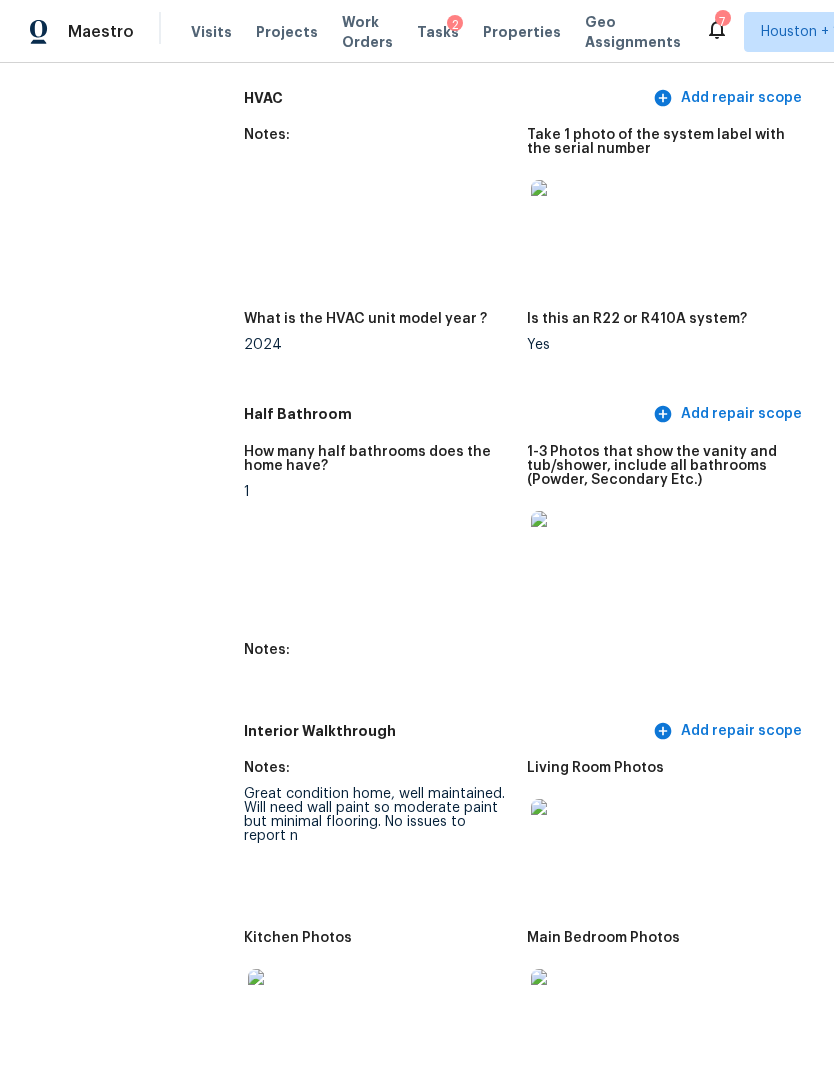
click at [534, 212] on img at bounding box center [563, 212] width 64 height 64
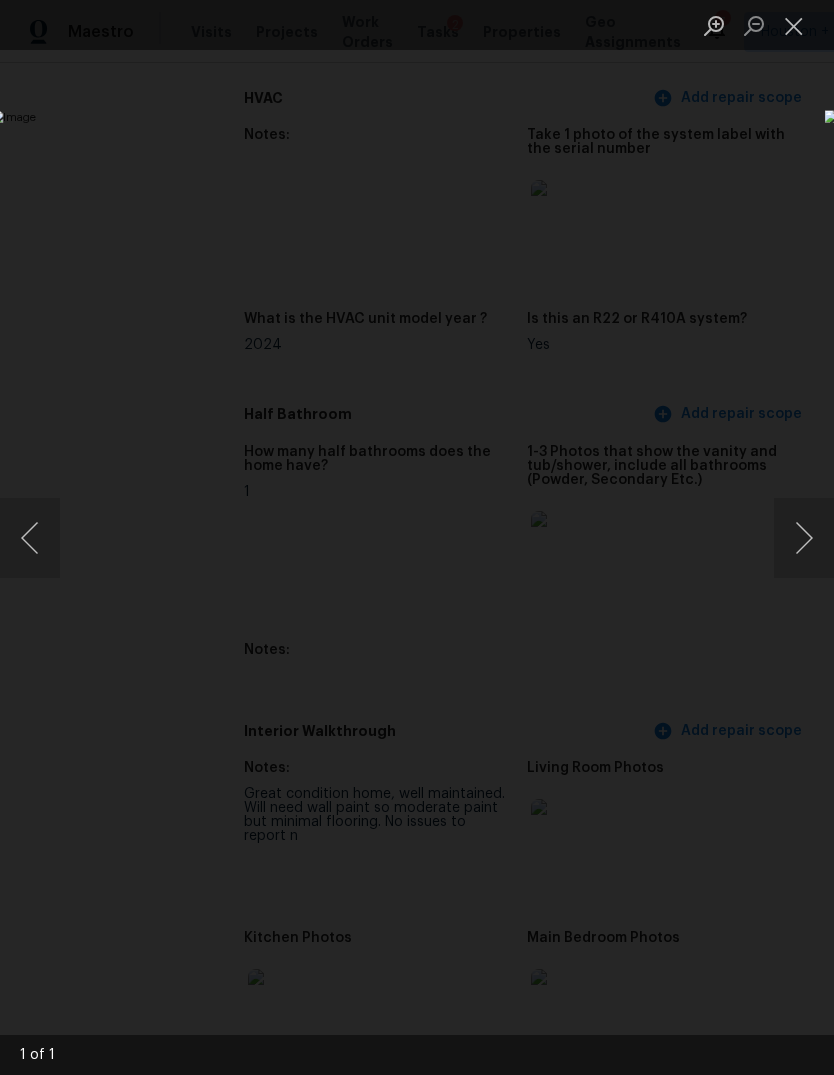
click at [803, 22] on button "Close lightbox" at bounding box center [794, 25] width 40 height 35
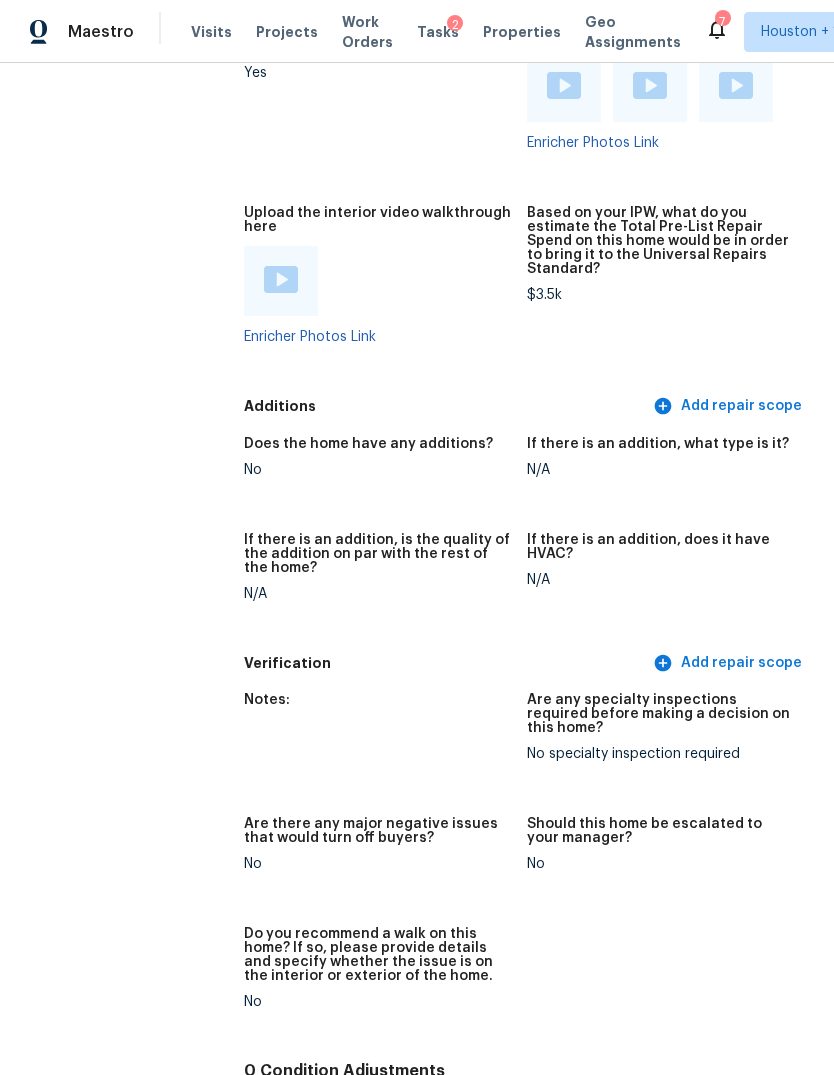
scroll to position [4510, 0]
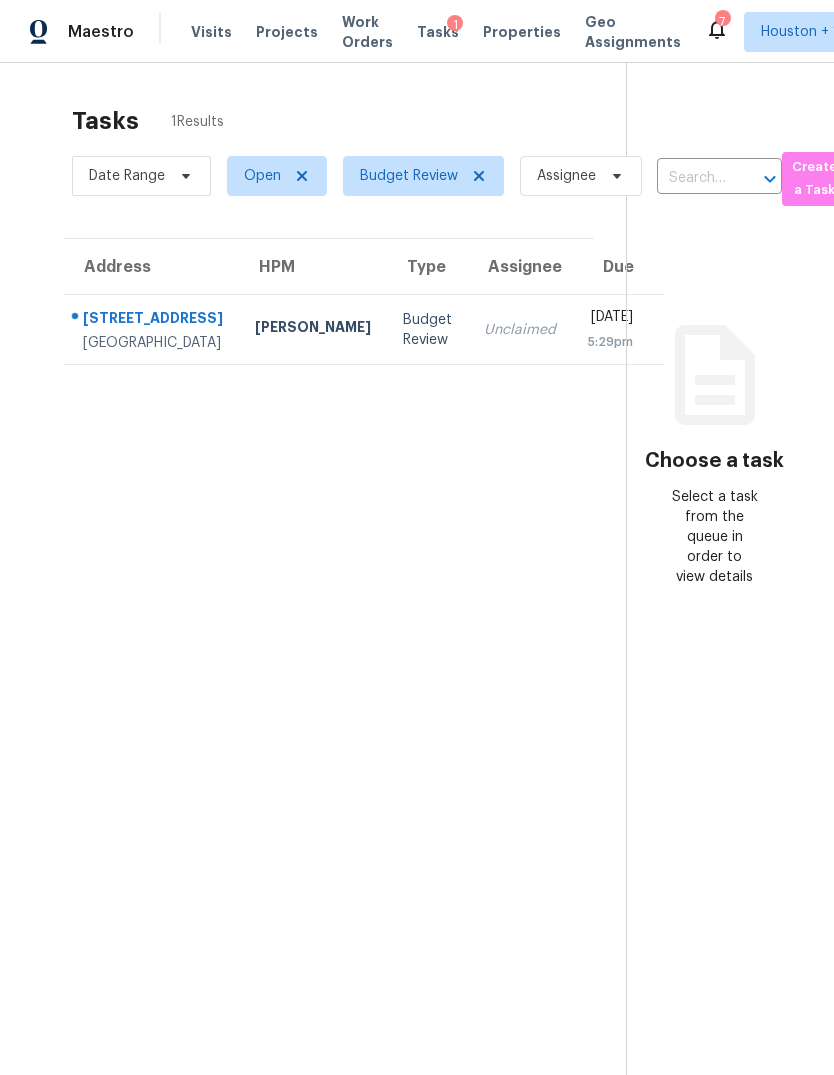
click at [588, 352] on div "5:29pm" at bounding box center [610, 342] width 45 height 20
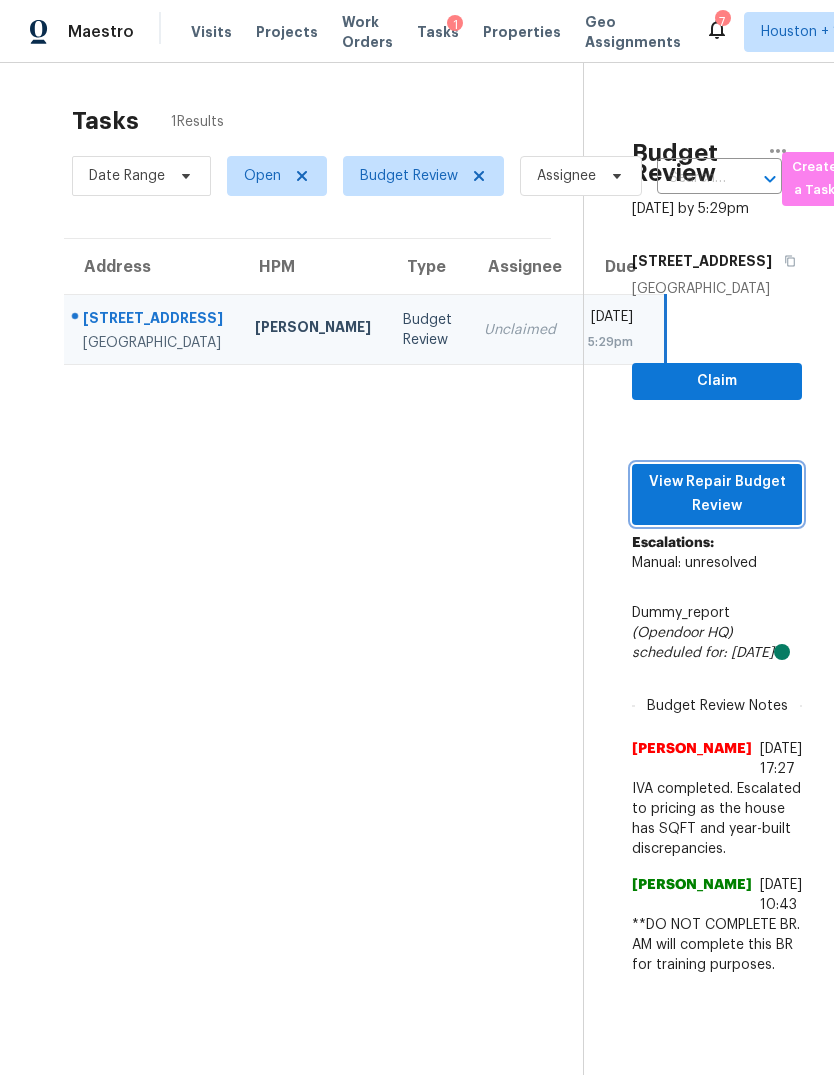
click at [769, 519] on span "View Repair Budget Review" at bounding box center [717, 494] width 138 height 49
